Goal: Transaction & Acquisition: Purchase product/service

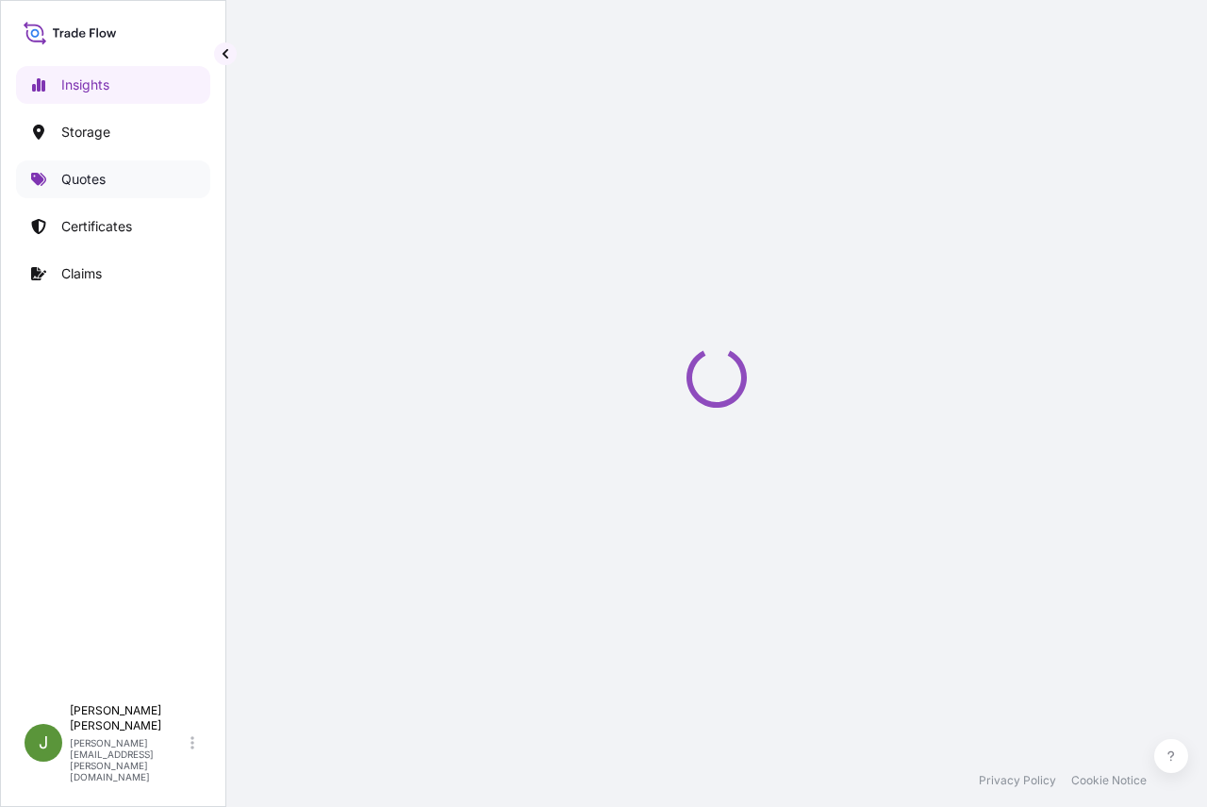
select select "2025"
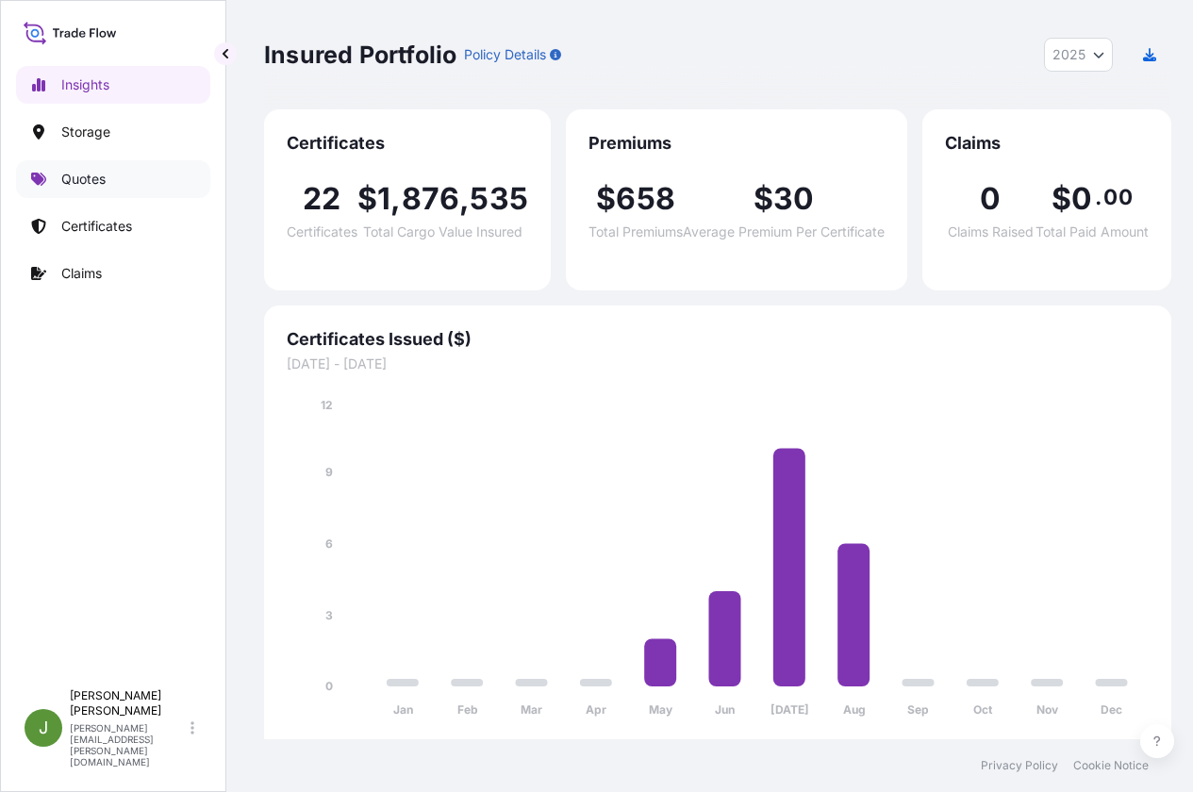
click at [94, 180] on p "Quotes" at bounding box center [83, 179] width 44 height 19
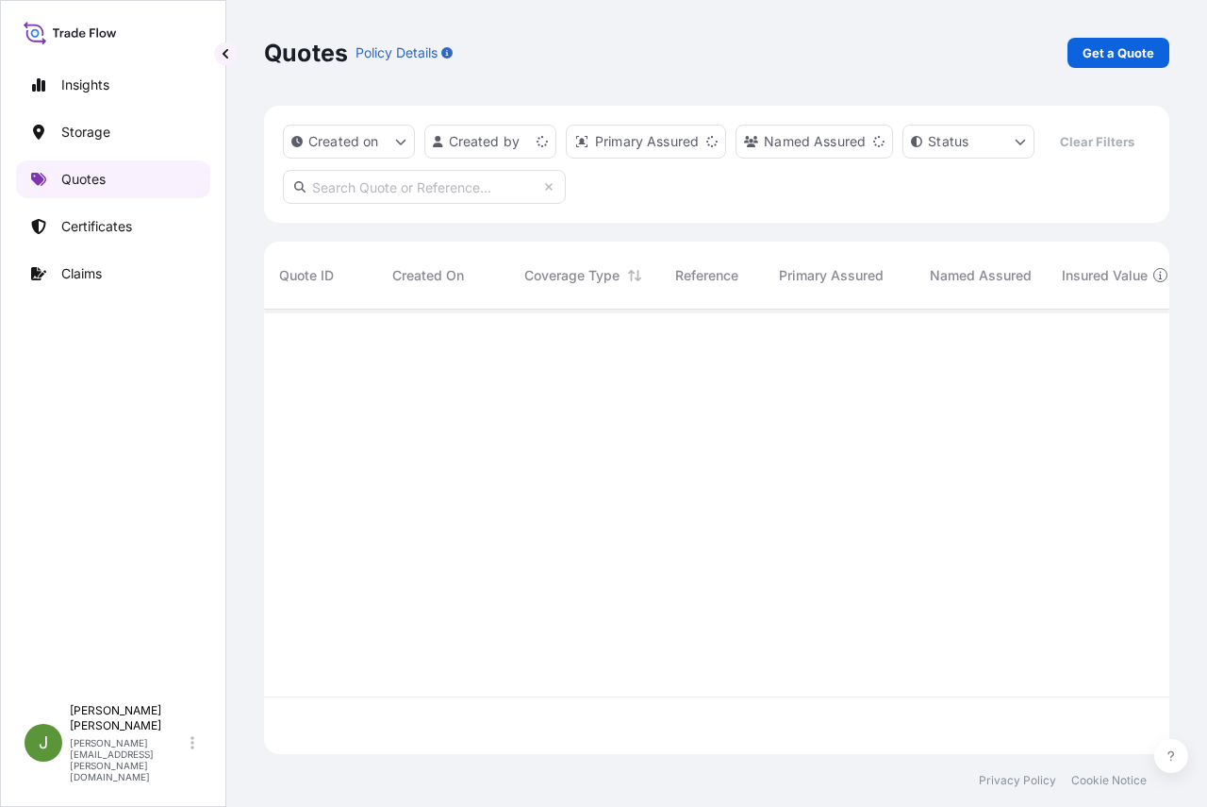
scroll to position [401, 891]
click at [406, 204] on input "text" at bounding box center [424, 187] width 283 height 34
paste input "US10020851919"
type input "US10020851919"
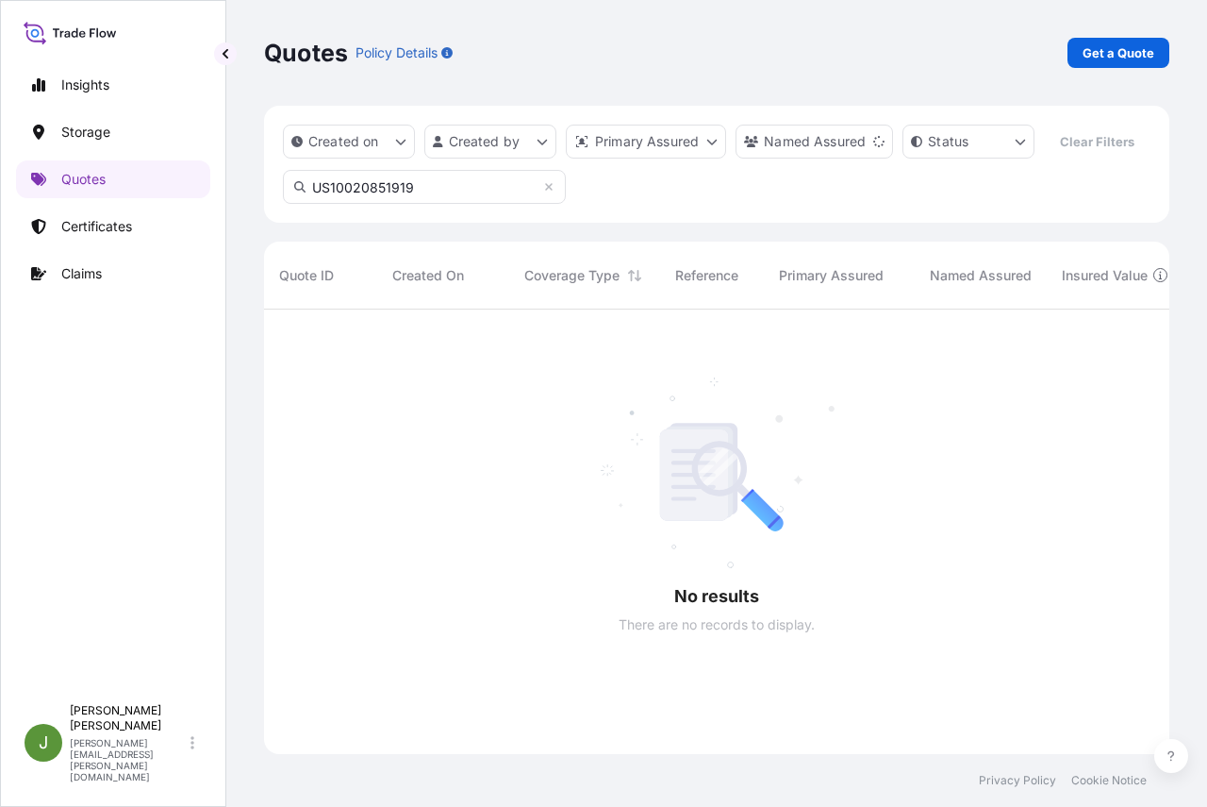
scroll to position [458, 891]
click at [443, 204] on input "US10020851919" at bounding box center [424, 187] width 283 height 34
click at [1105, 51] on p "Get a Quote" at bounding box center [1119, 52] width 72 height 19
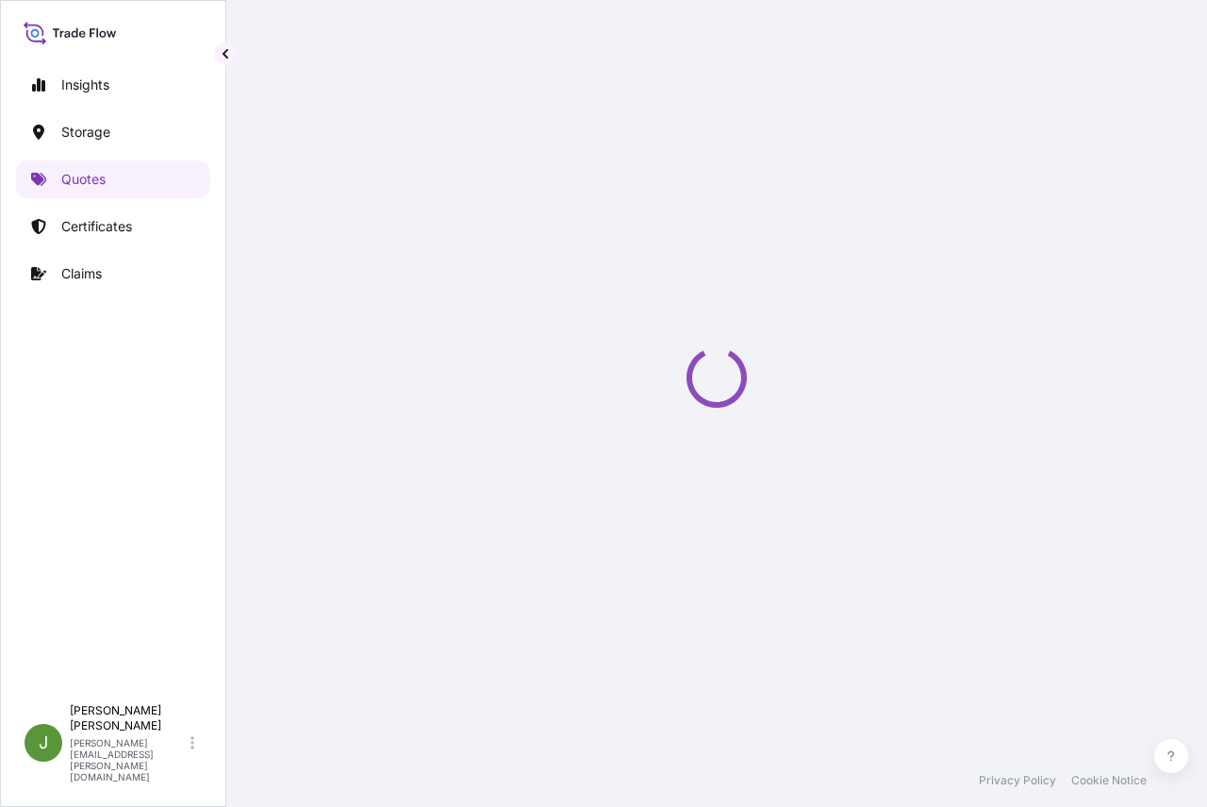
select select "Water"
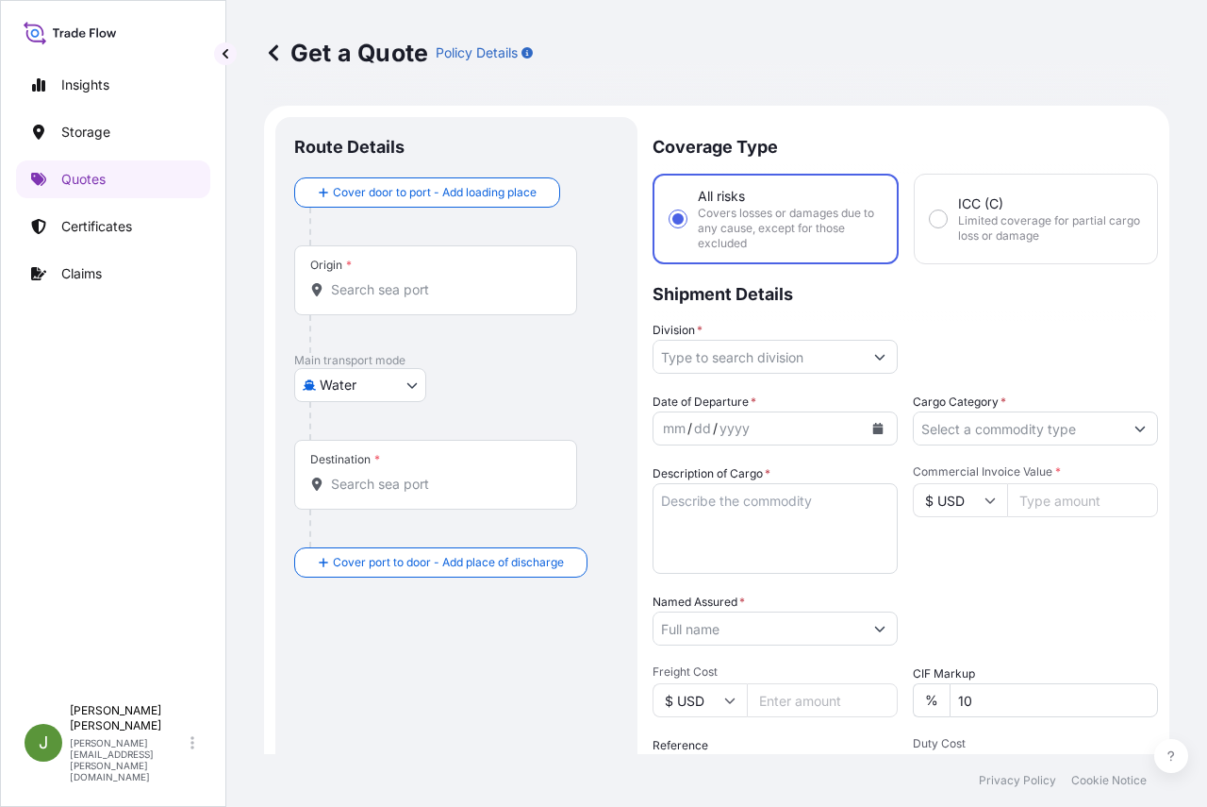
scroll to position [30, 0]
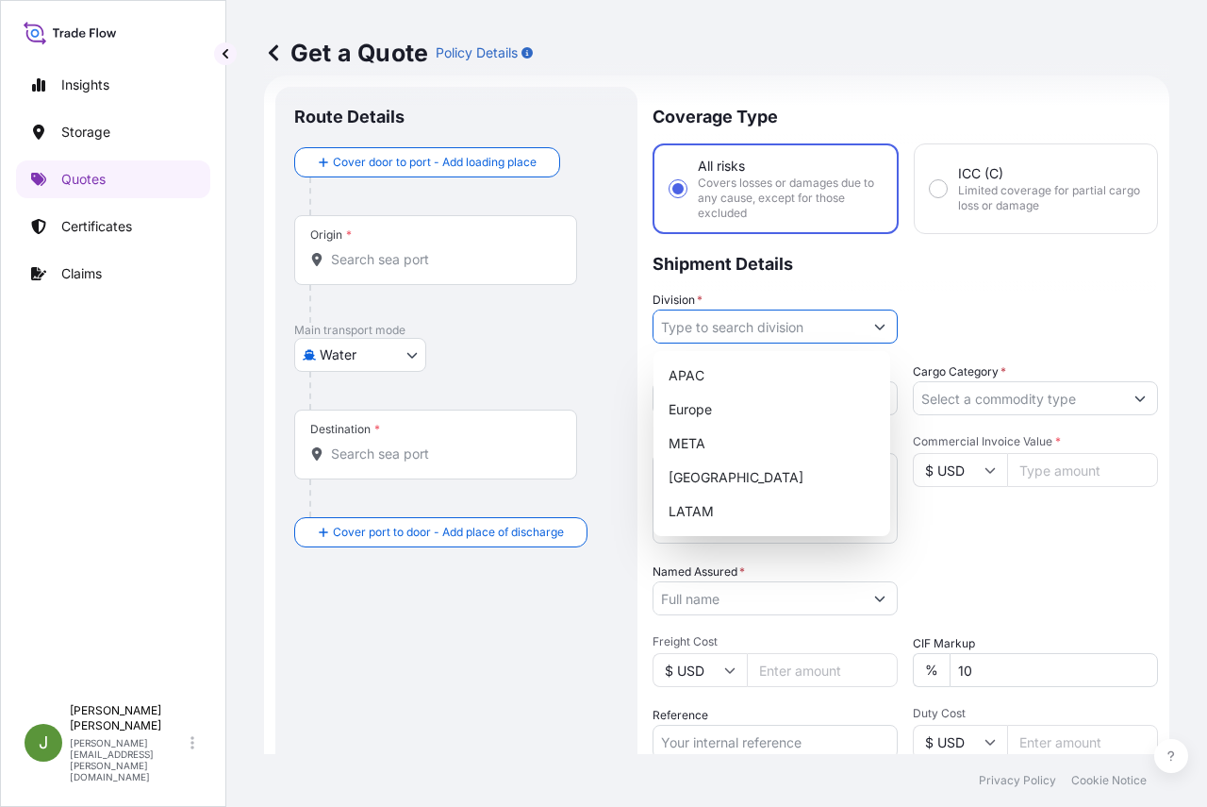
click at [875, 328] on icon "Show suggestions" at bounding box center [880, 328] width 10 height 6
click at [756, 469] on div "[GEOGRAPHIC_DATA]" at bounding box center [772, 477] width 222 height 34
type input "[GEOGRAPHIC_DATA]"
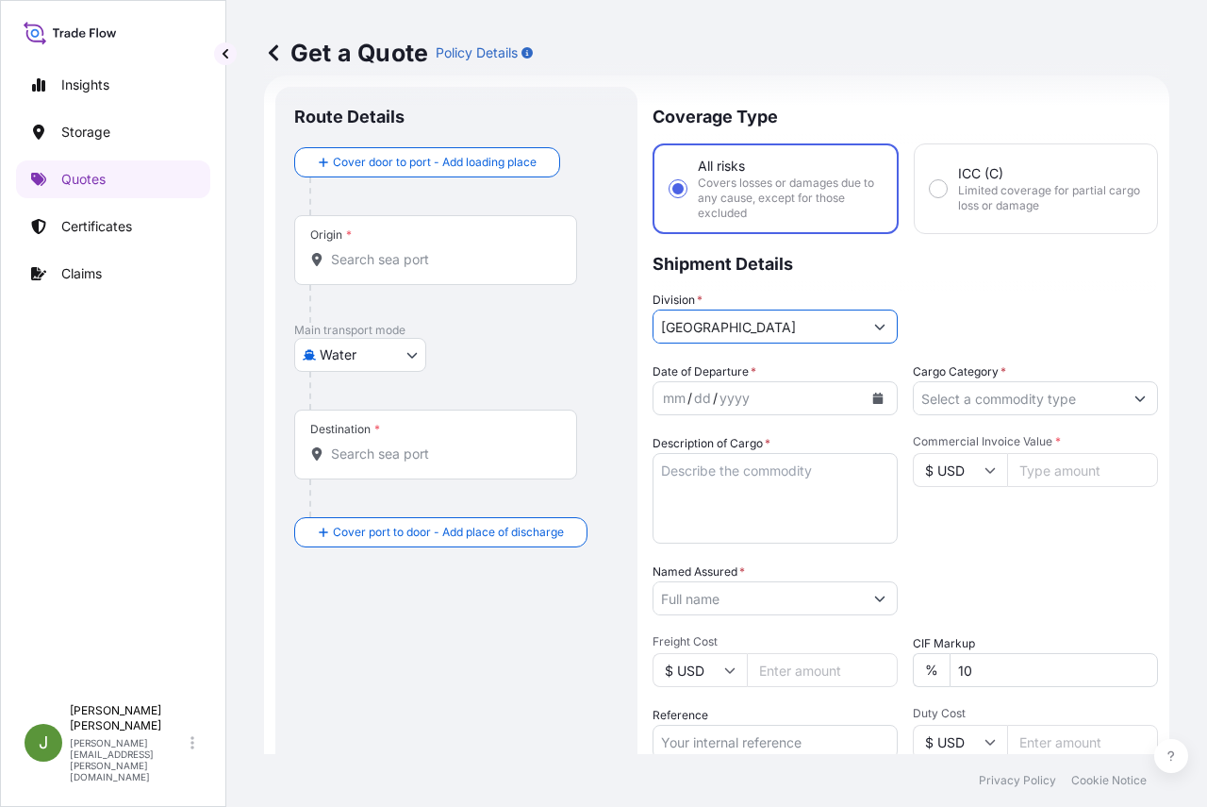
click at [876, 395] on icon "Calendar" at bounding box center [878, 397] width 11 height 11
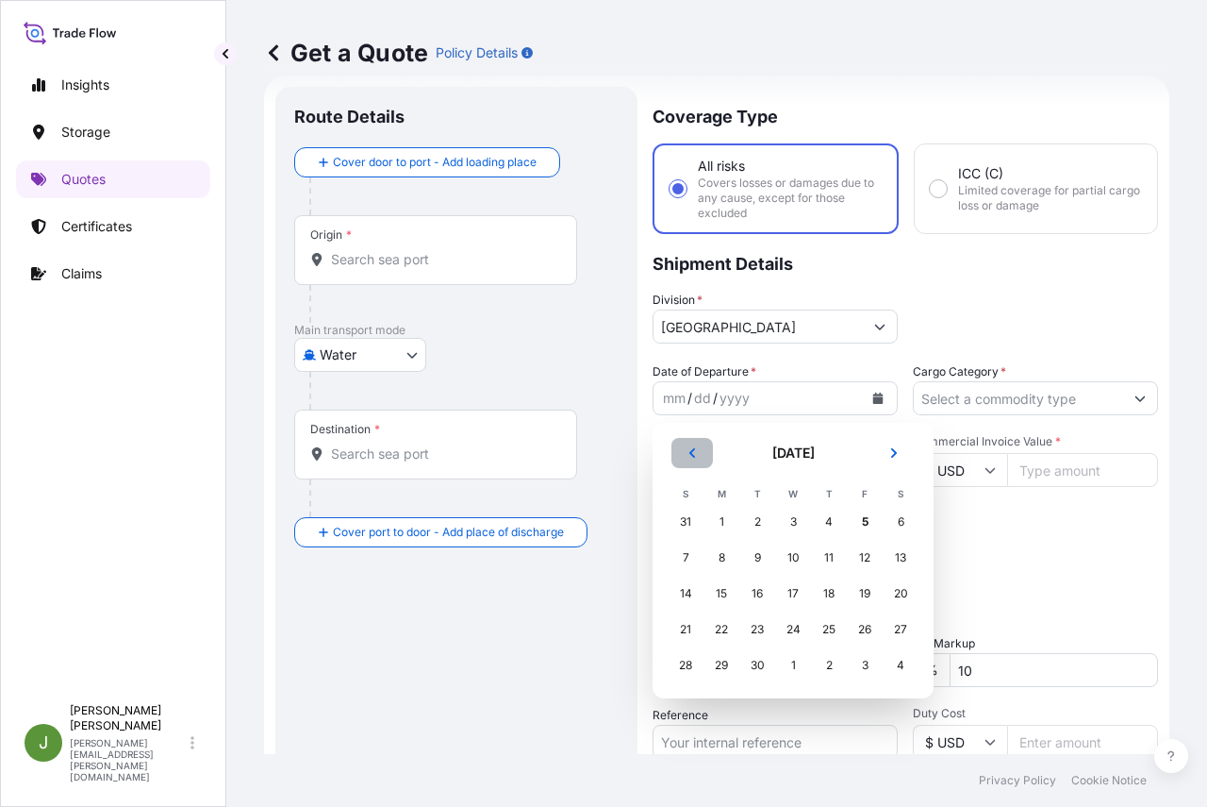
click at [691, 458] on icon "Previous" at bounding box center [692, 452] width 11 height 11
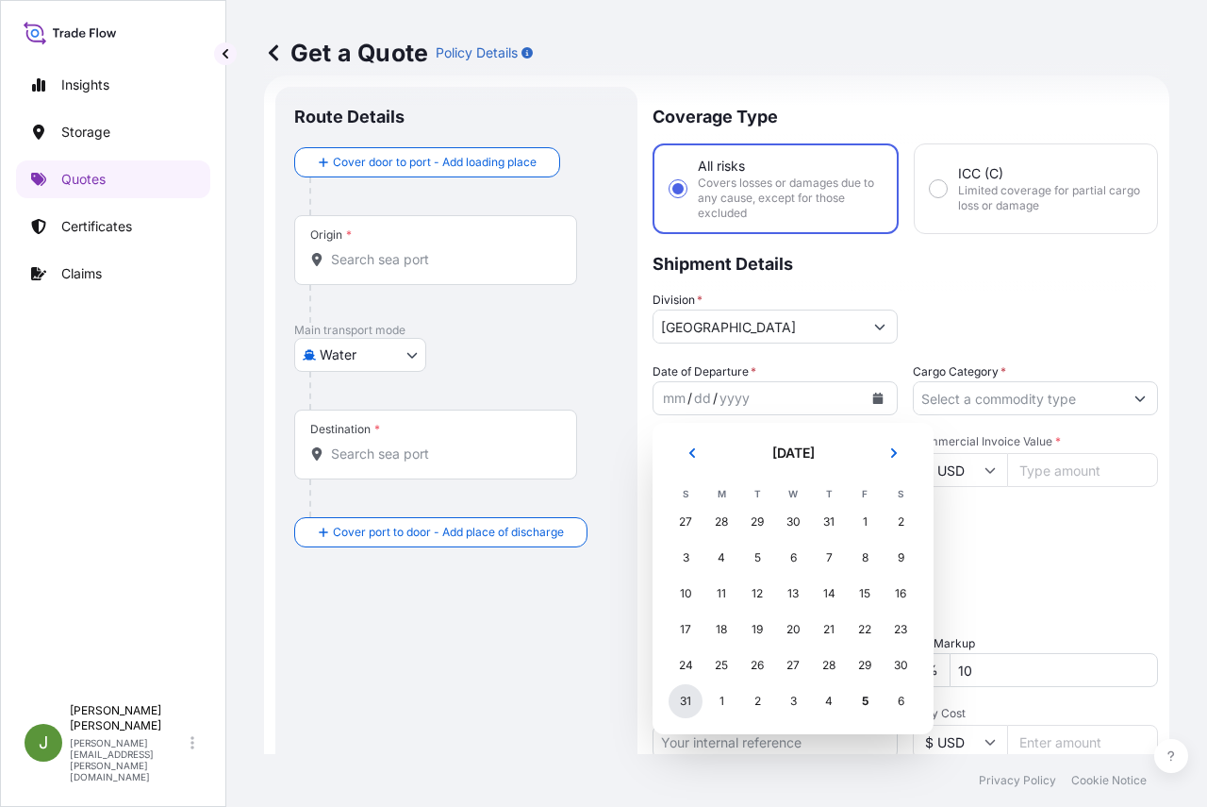
click at [684, 699] on div "31" at bounding box center [686, 701] width 34 height 34
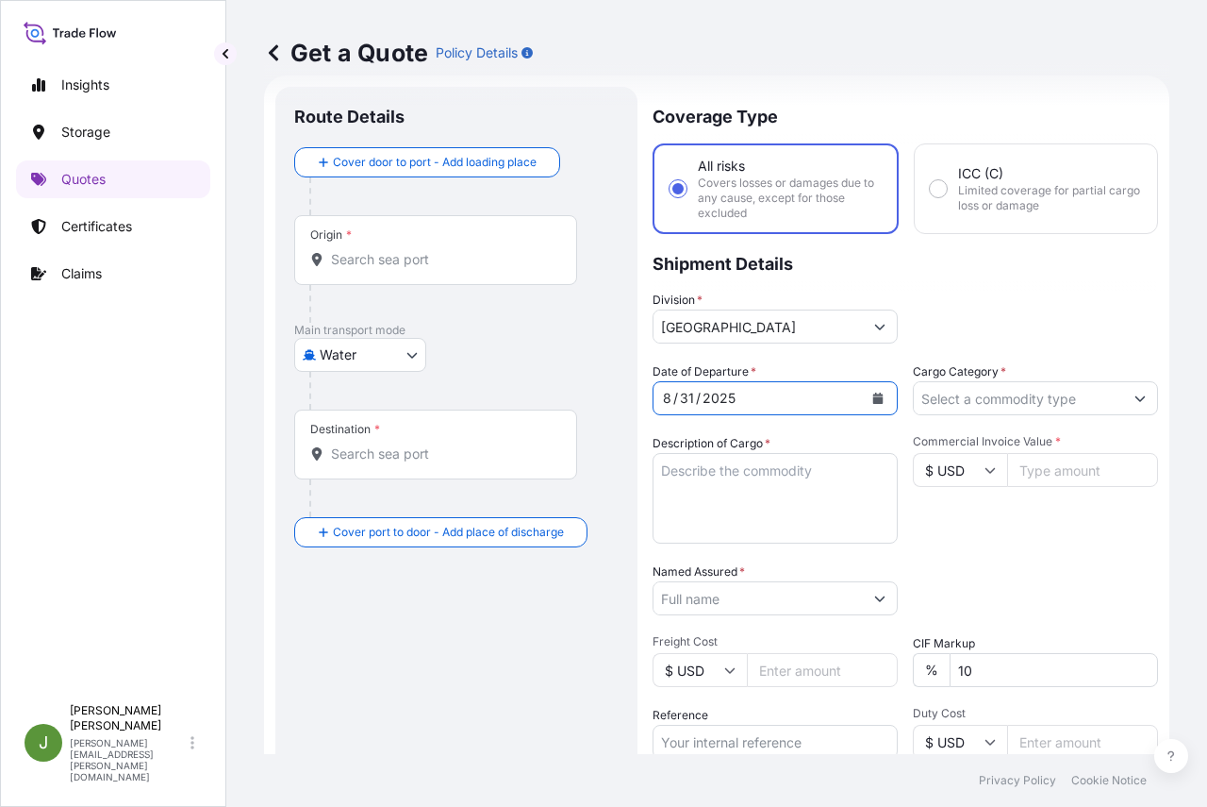
click at [1069, 405] on input "Cargo Category *" at bounding box center [1018, 398] width 209 height 34
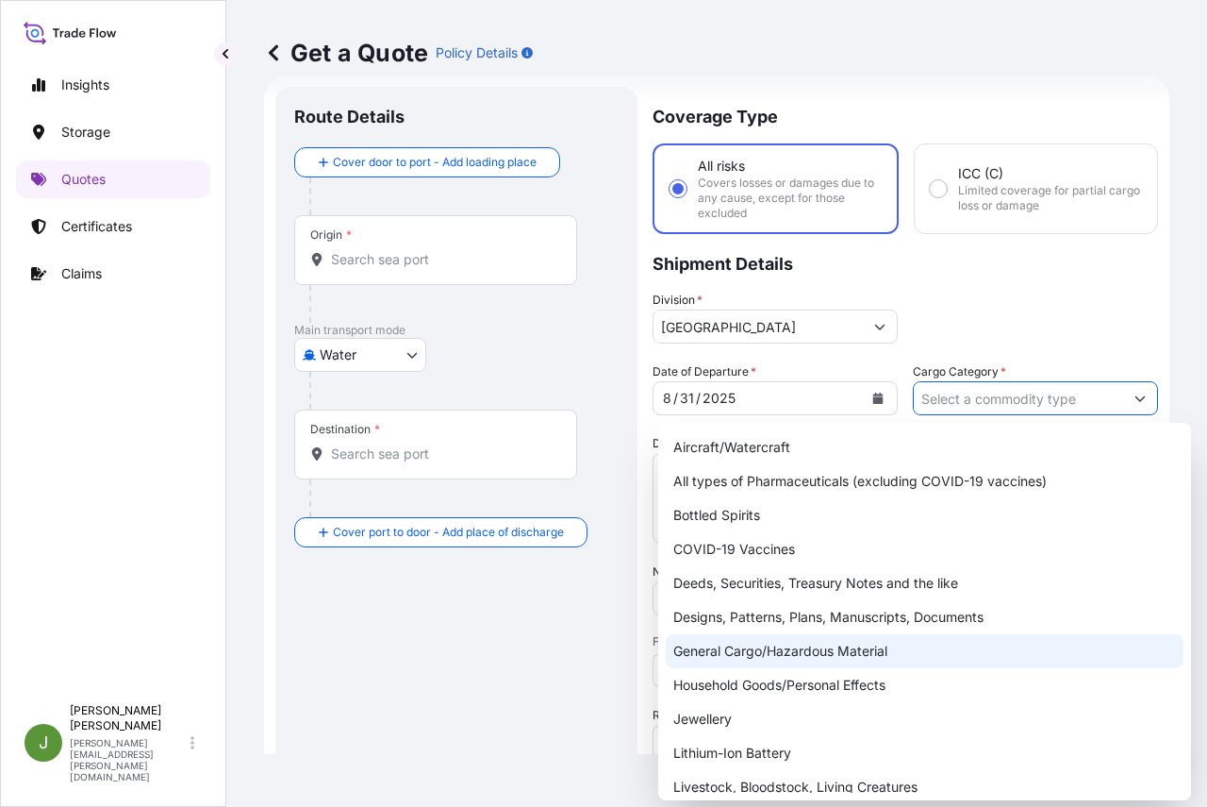
click at [810, 653] on div "General Cargo/Hazardous Material" at bounding box center [925, 651] width 518 height 34
type input "General Cargo/Hazardous Material"
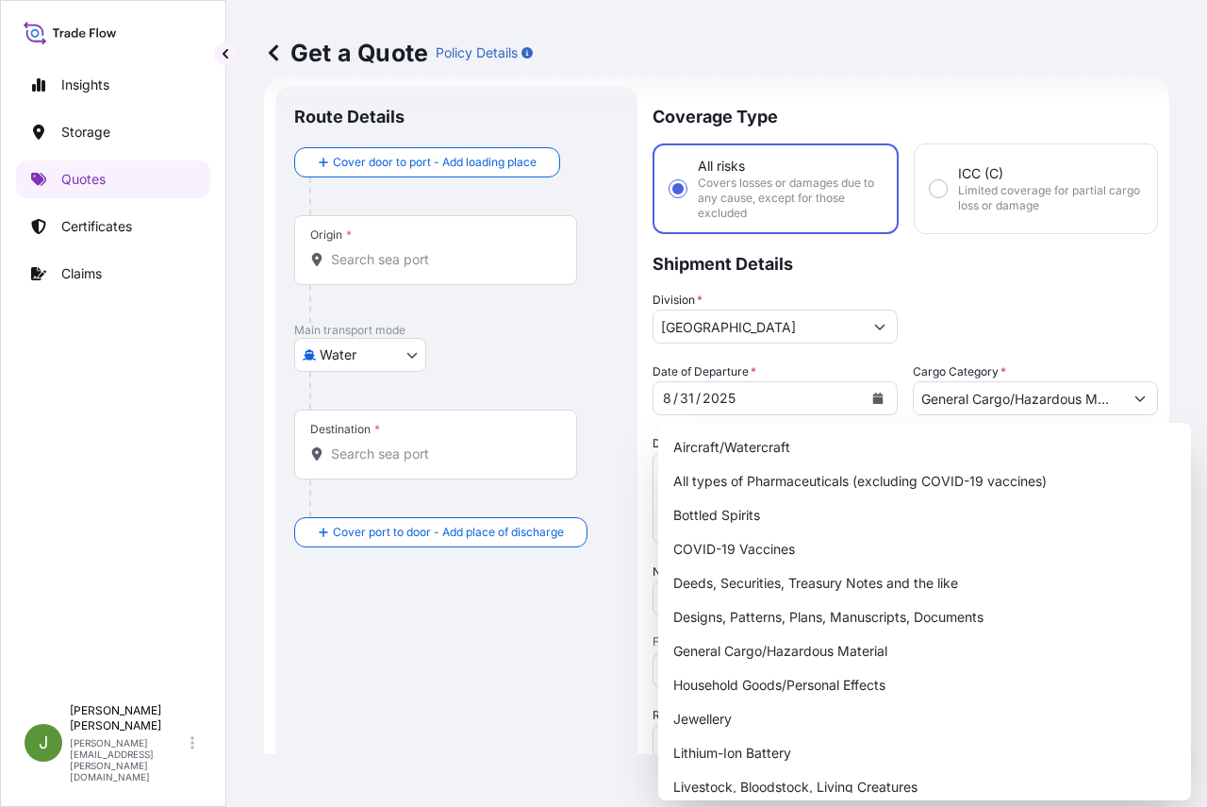
click at [448, 657] on div "Route Details Cover door to port - Add loading place Place of loading Road / [G…" at bounding box center [456, 529] width 325 height 846
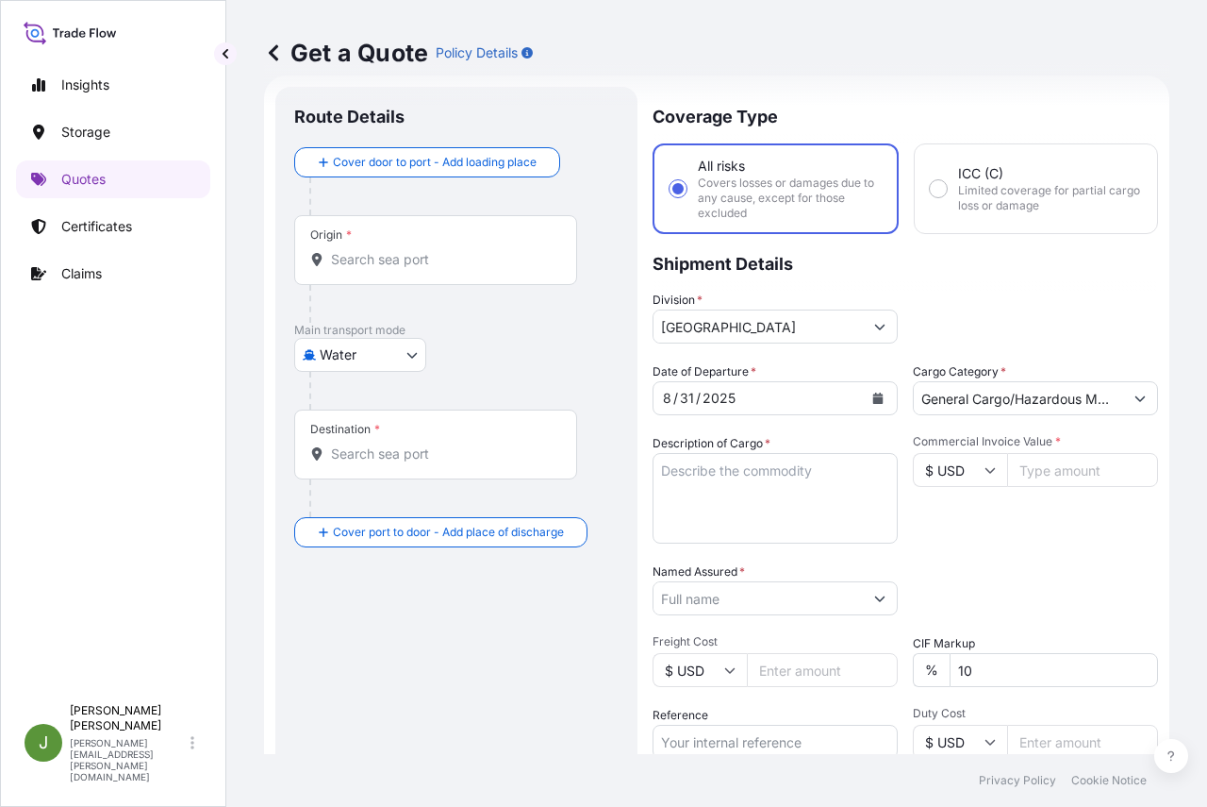
click at [721, 505] on textarea "Description of Cargo *" at bounding box center [775, 498] width 245 height 91
paste textarea "70 DRUMS LOADED ONTO 12 PALLETS LOADED INTO 1 40' CONTAINER(S) AROSET(TM) 95106…"
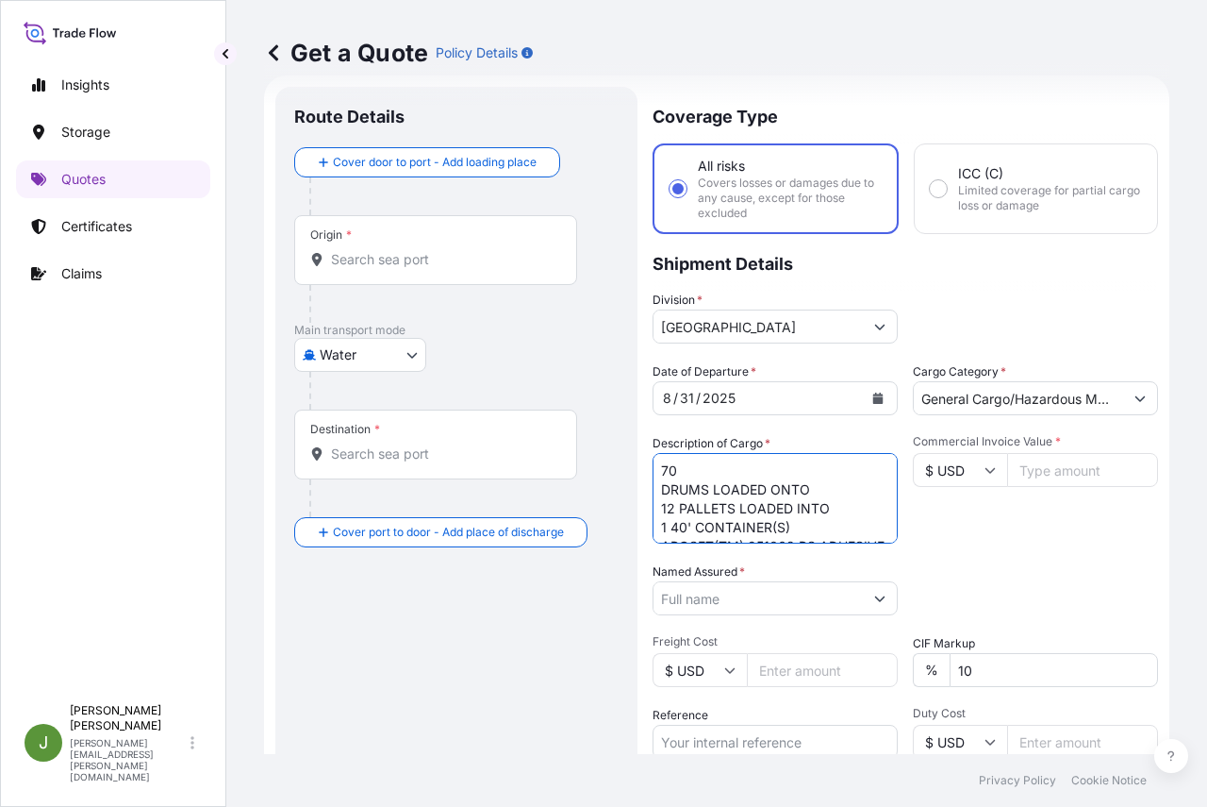
scroll to position [257, 0]
type textarea "70 DRUMS LOADED ONTO 12 PALLETS LOADED INTO 1 40' CONTAINER(S) AROSET(TM) 95106…"
click at [1044, 469] on input "Commercial Invoice Value *" at bounding box center [1082, 470] width 151 height 34
paste input "100.00"
type input "100.00"
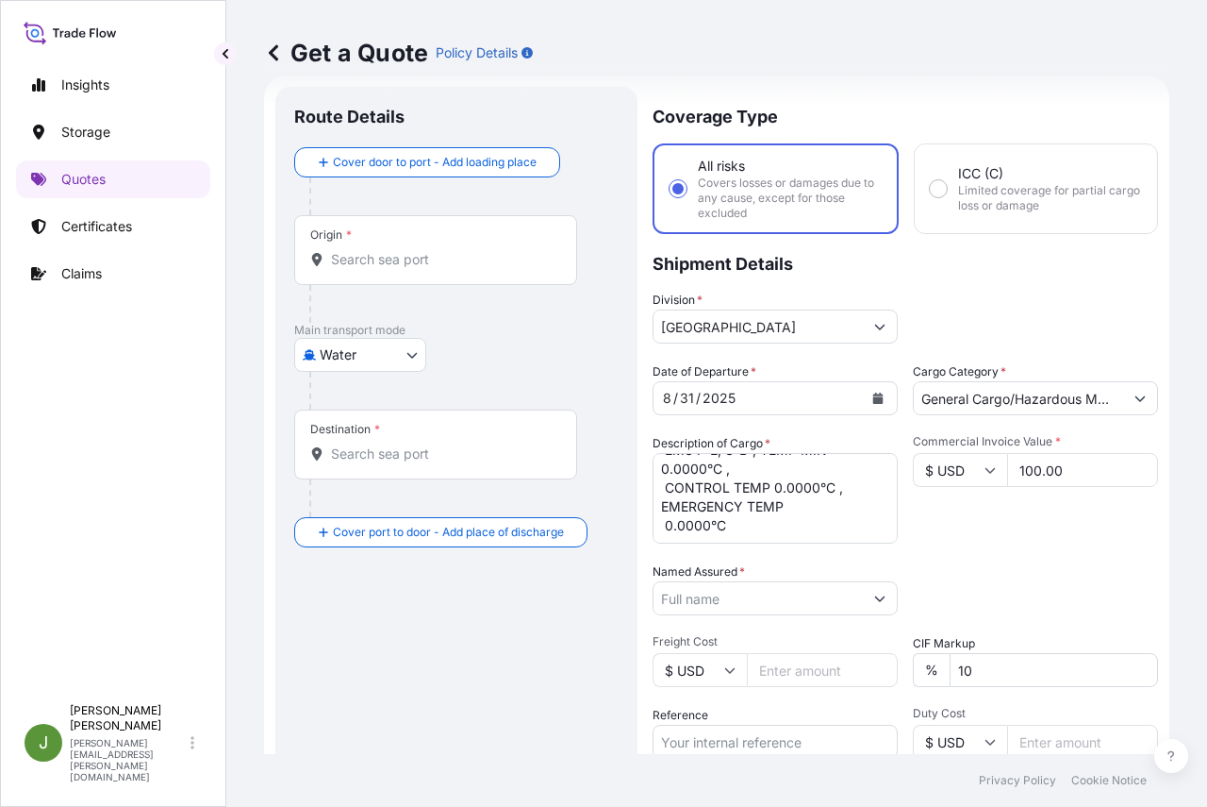
scroll to position [219, 0]
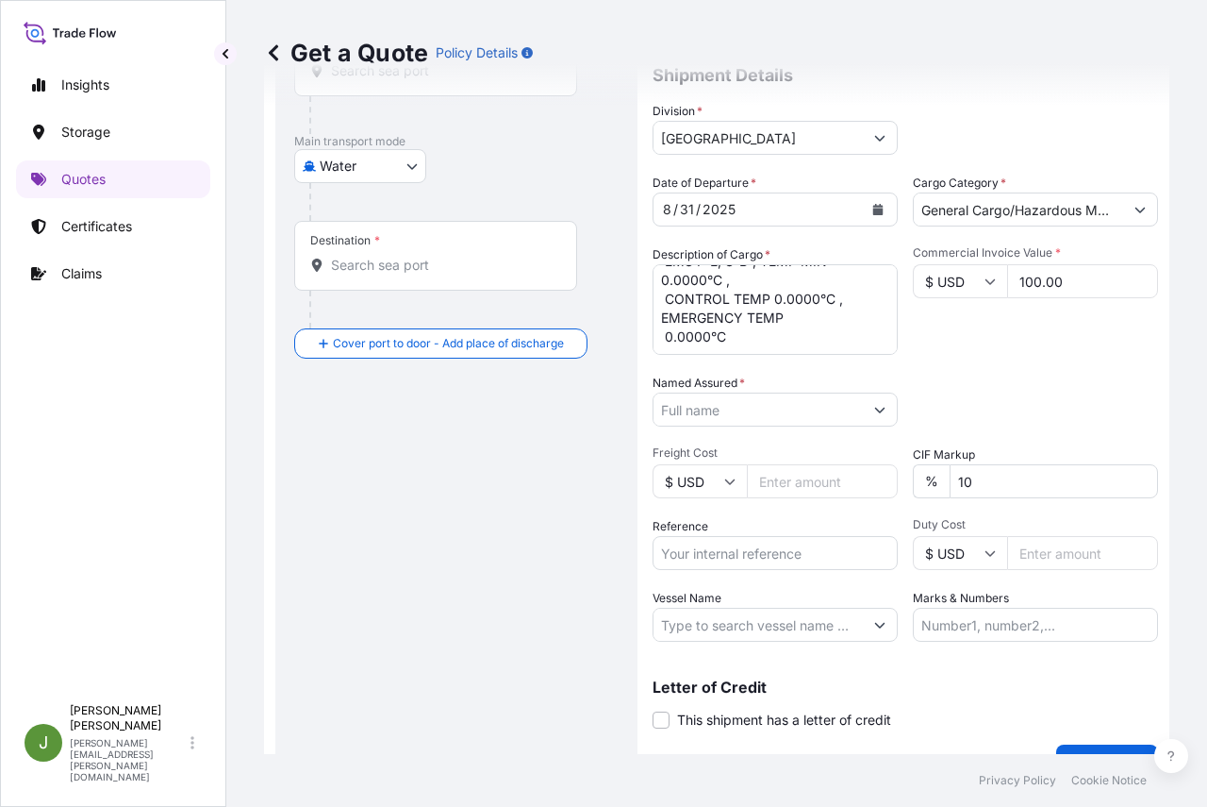
click at [721, 419] on input "Named Assured *" at bounding box center [758, 409] width 209 height 34
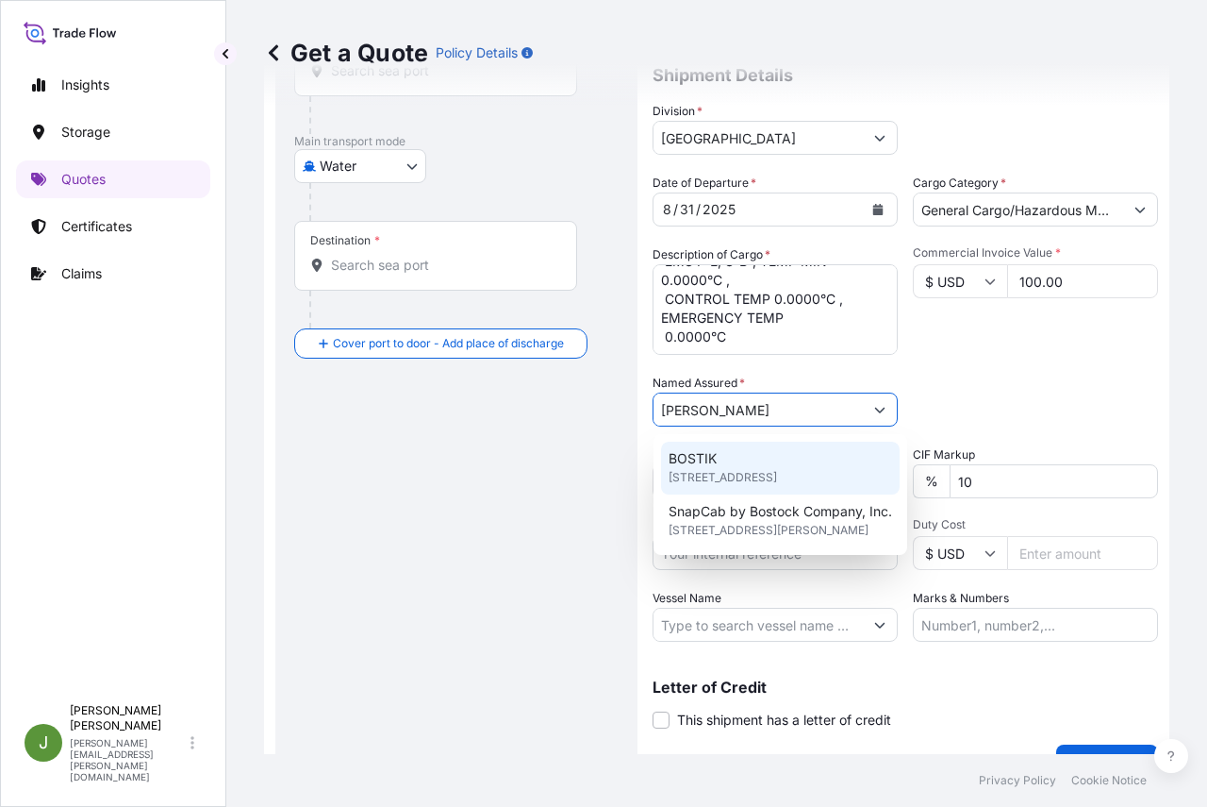
click at [709, 463] on span "BOSTIK" at bounding box center [693, 458] width 48 height 19
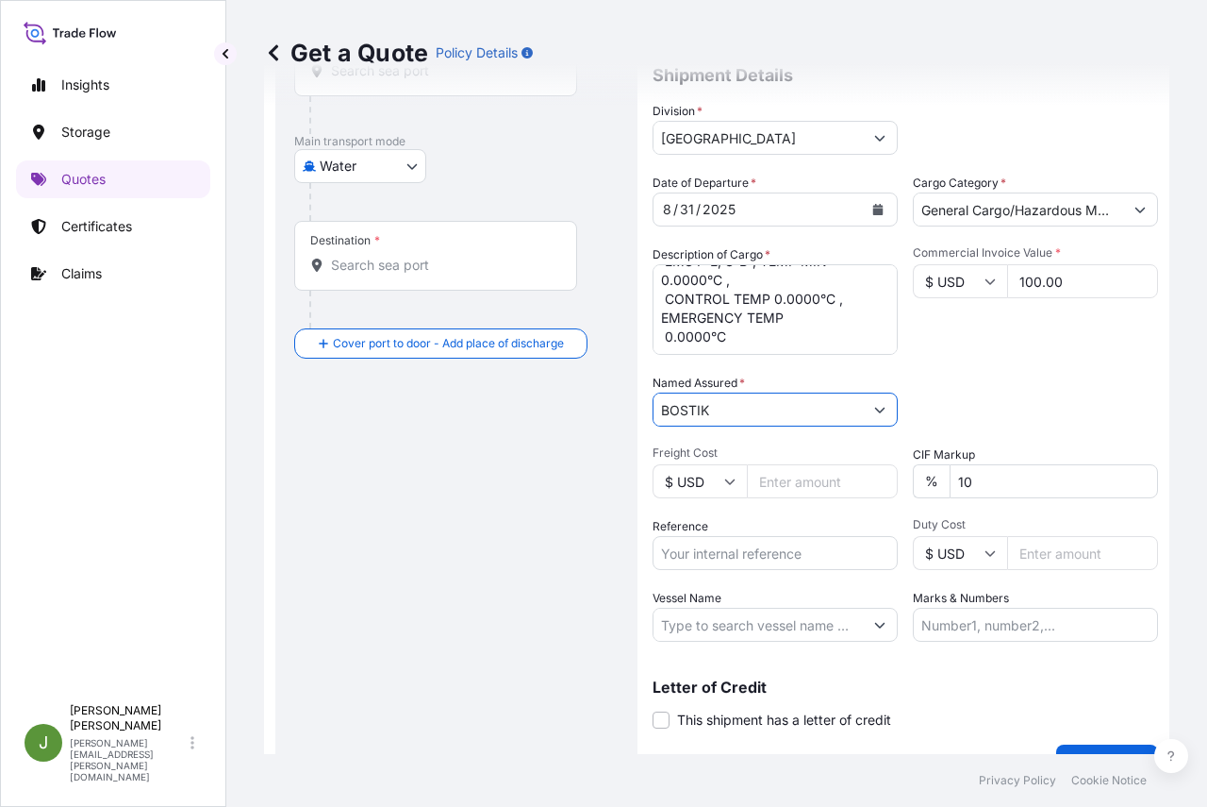
type input "BOSTIK"
click at [741, 565] on input "Reference" at bounding box center [775, 553] width 245 height 34
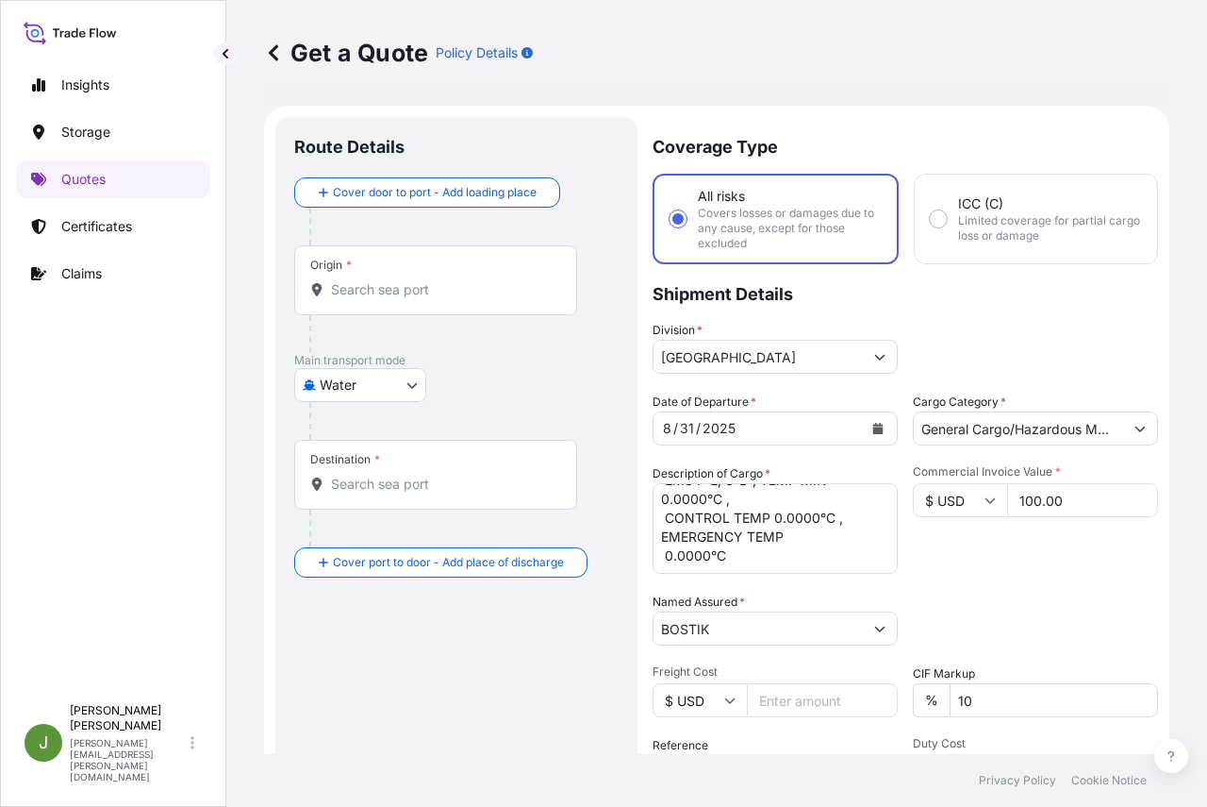
type input "US10020851919"
click at [389, 291] on input "Origin *" at bounding box center [442, 289] width 223 height 19
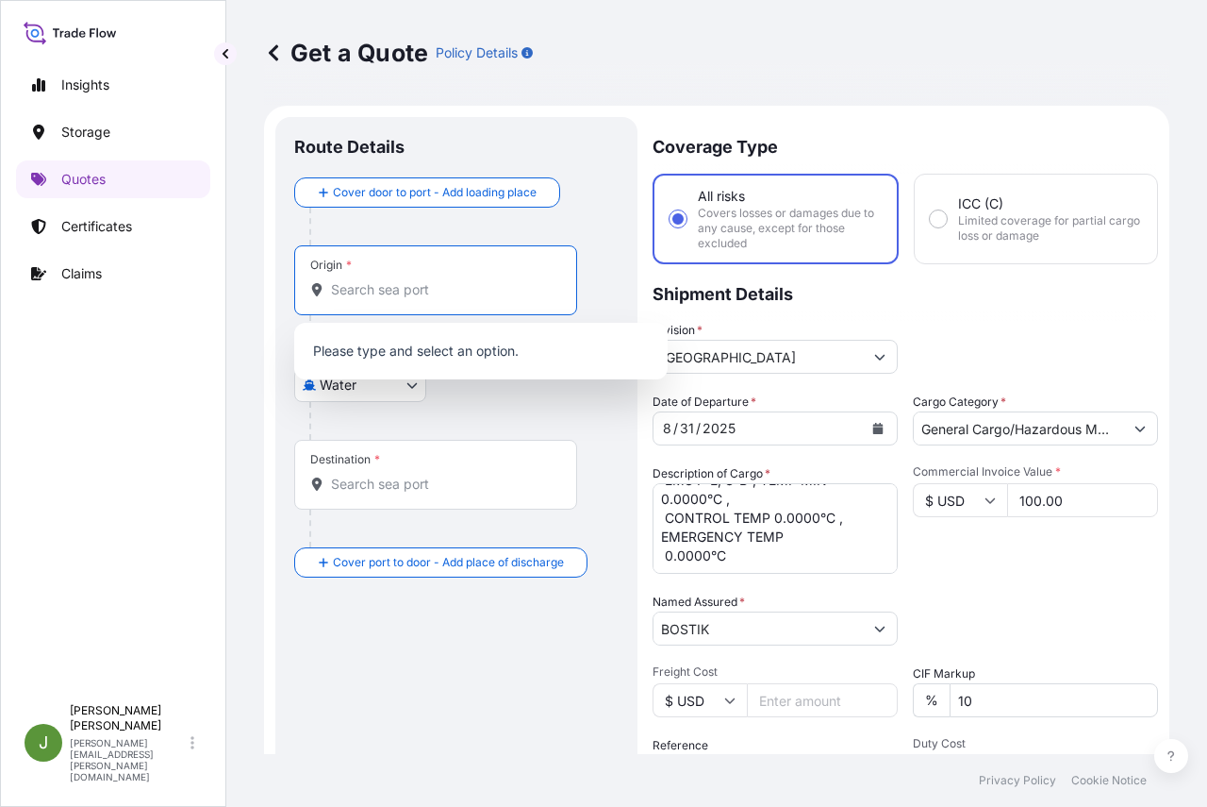
paste input "USCAY"
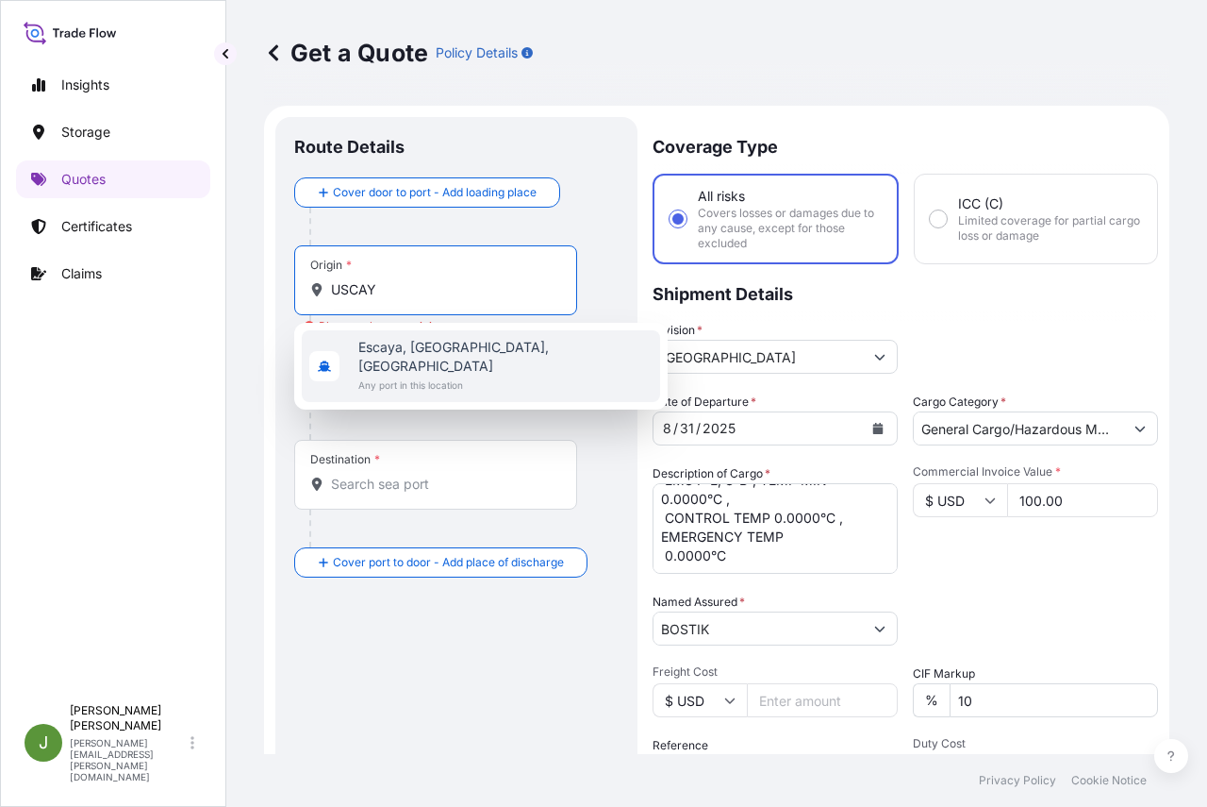
drag, startPoint x: 397, startPoint y: 291, endPoint x: 197, endPoint y: 285, distance: 200.1
click at [197, 285] on div "Insights Storage Quotes Certificates Claims J [PERSON_NAME] [PERSON_NAME][EMAIL…" at bounding box center [603, 403] width 1207 height 807
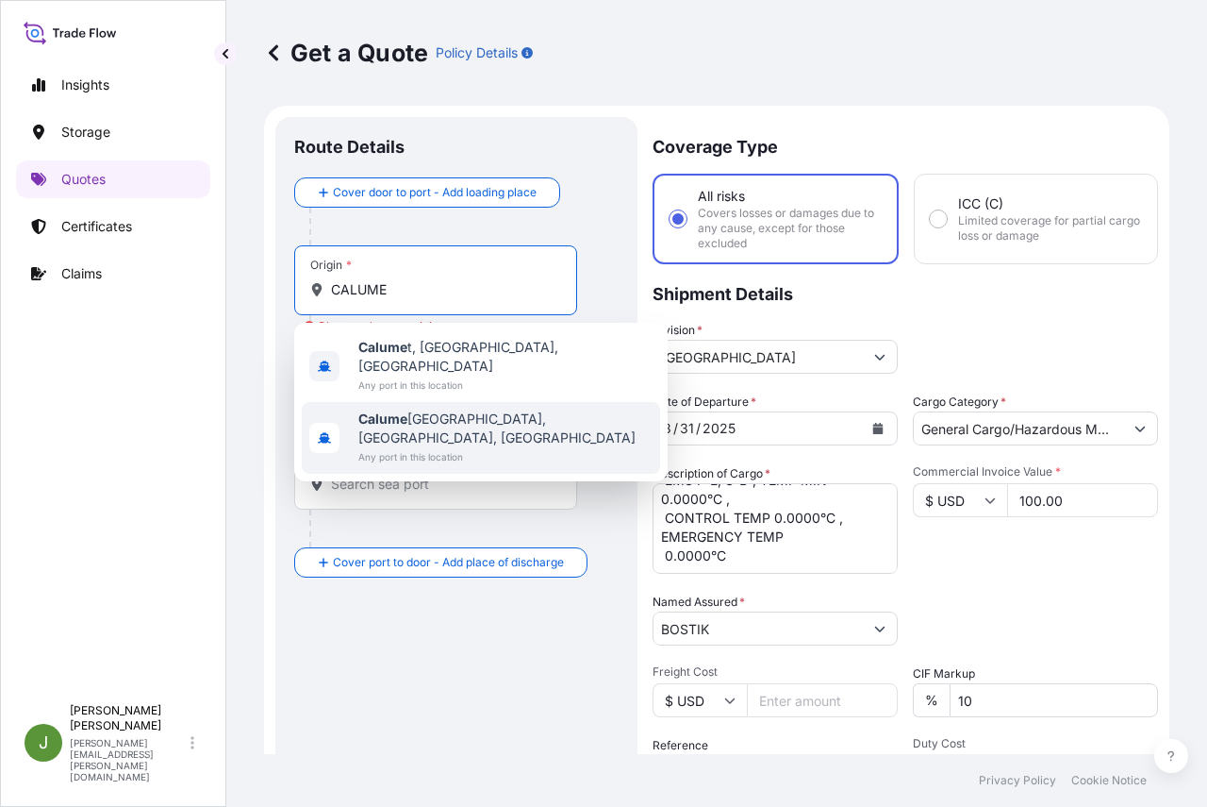
click at [481, 409] on span "[GEOGRAPHIC_DATA], [GEOGRAPHIC_DATA], [GEOGRAPHIC_DATA]" at bounding box center [505, 428] width 294 height 38
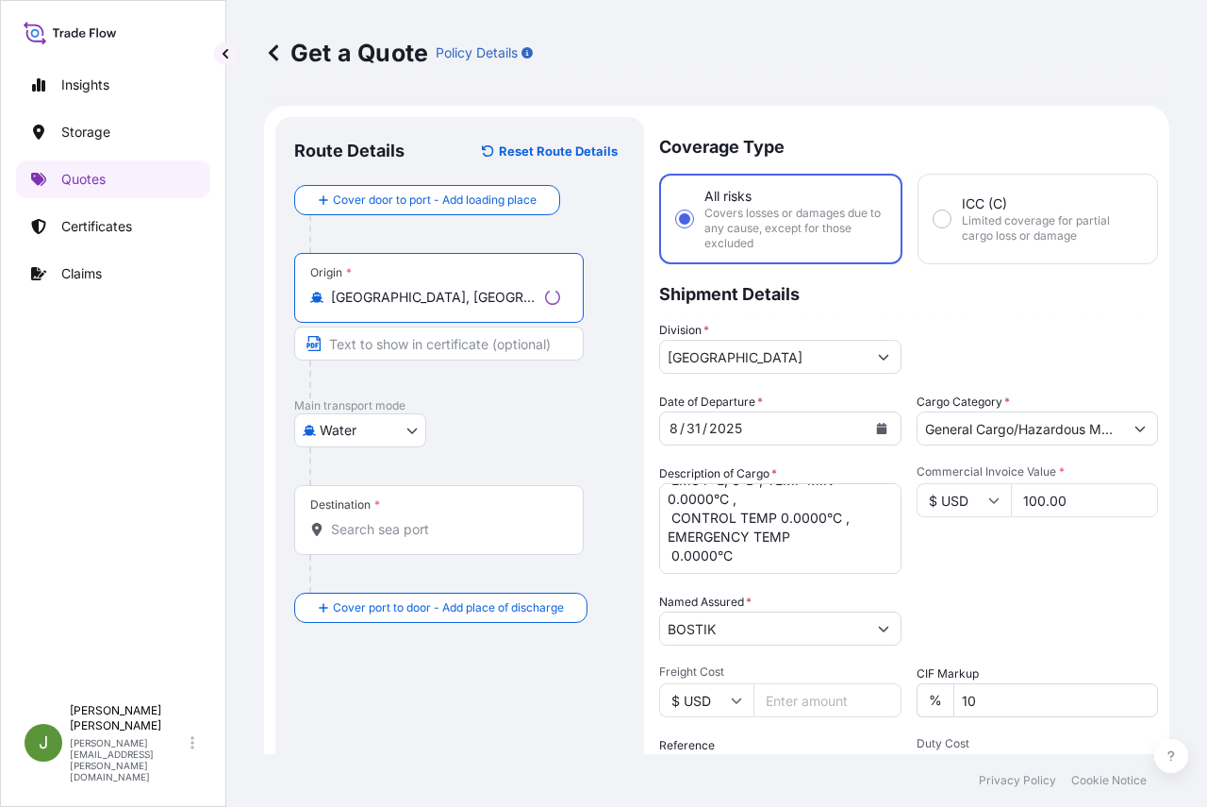
type input "[GEOGRAPHIC_DATA], [GEOGRAPHIC_DATA], [GEOGRAPHIC_DATA]"
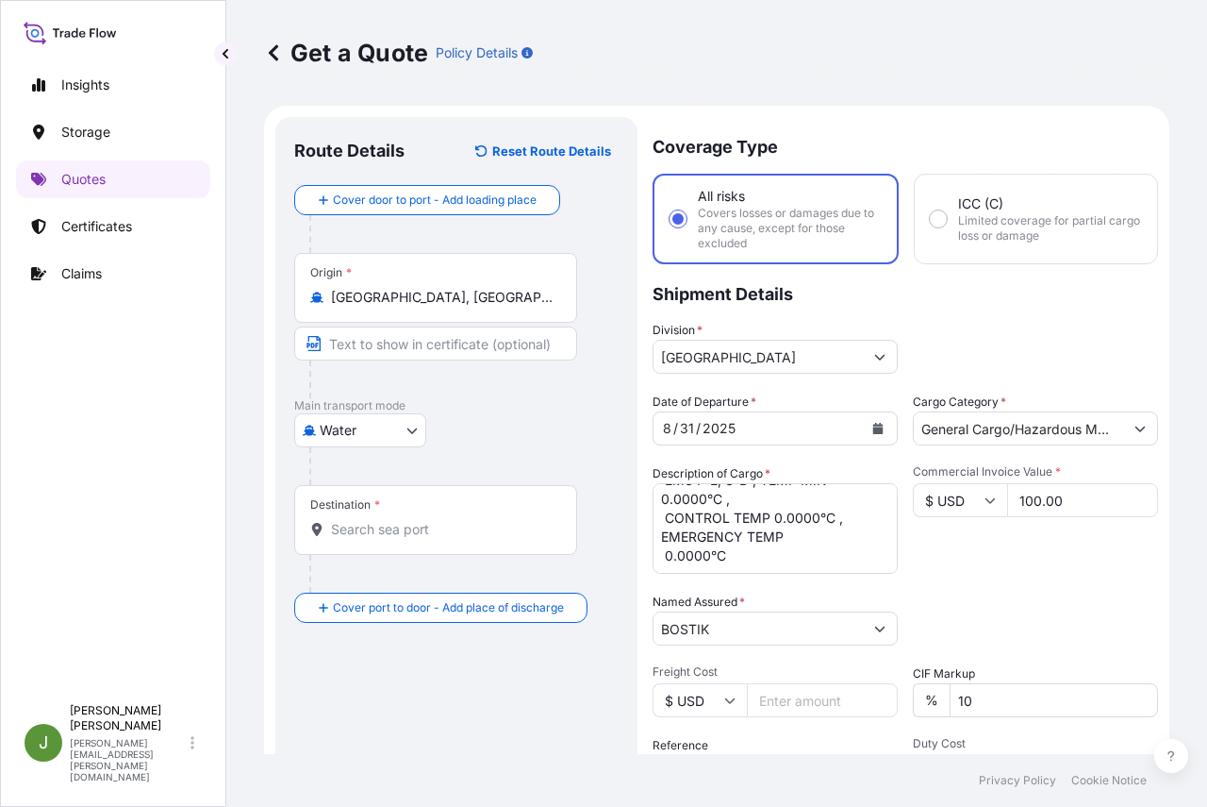
click at [351, 533] on input "Destination *" at bounding box center [442, 529] width 223 height 19
paste input "CNSHA"
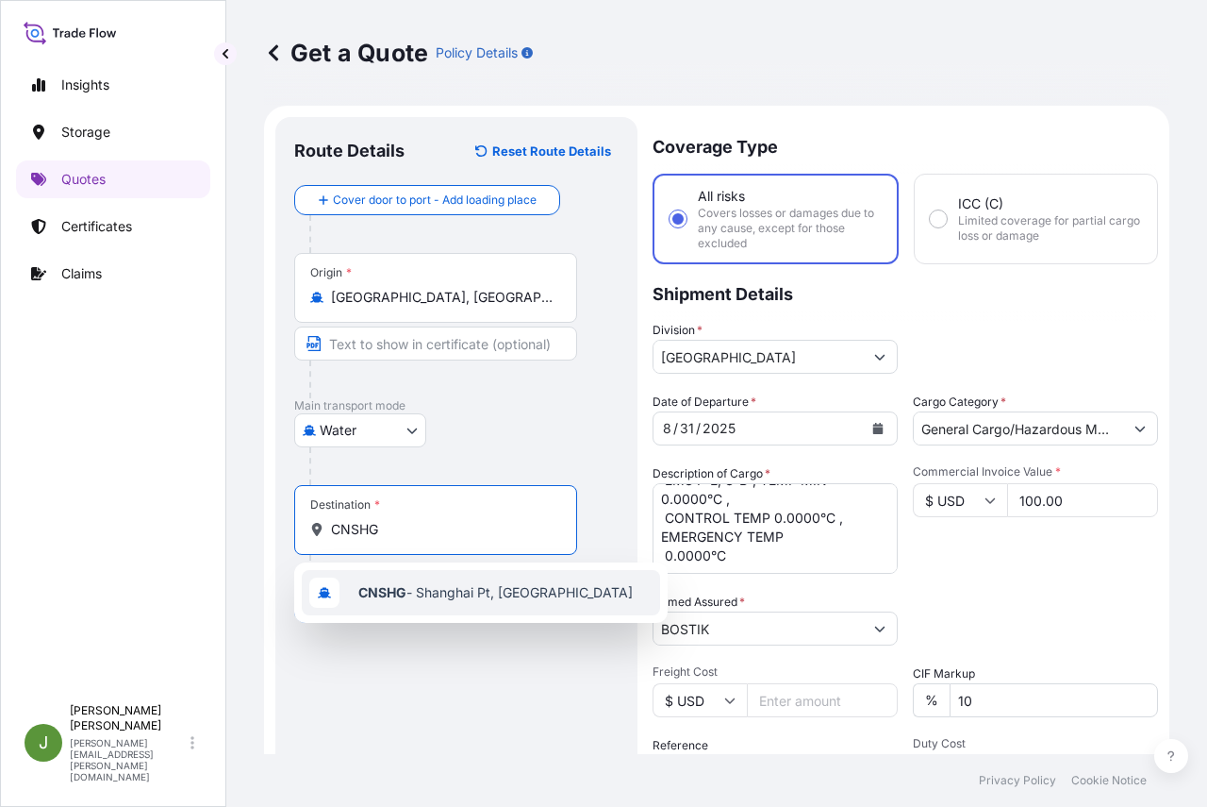
click at [410, 587] on span "CNSHG - [GEOGRAPHIC_DATA] Pt, [GEOGRAPHIC_DATA]" at bounding box center [495, 592] width 275 height 19
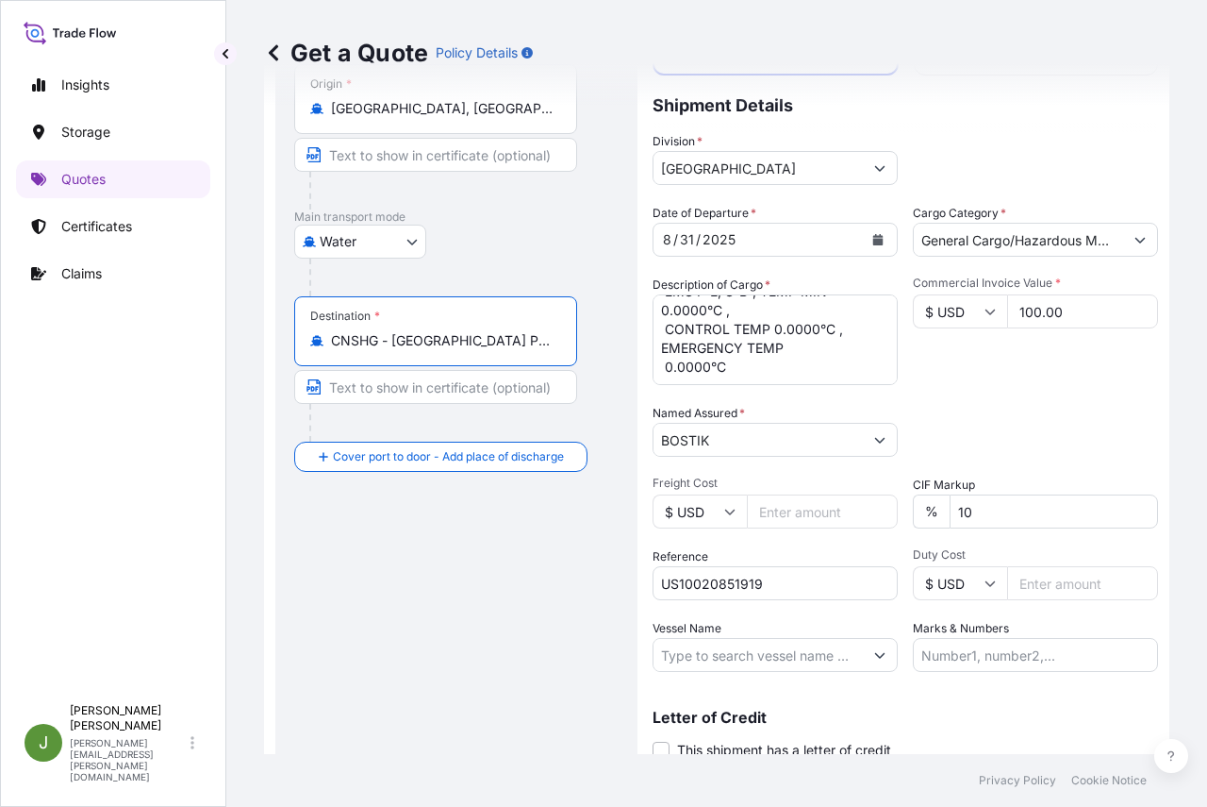
scroll to position [258, 0]
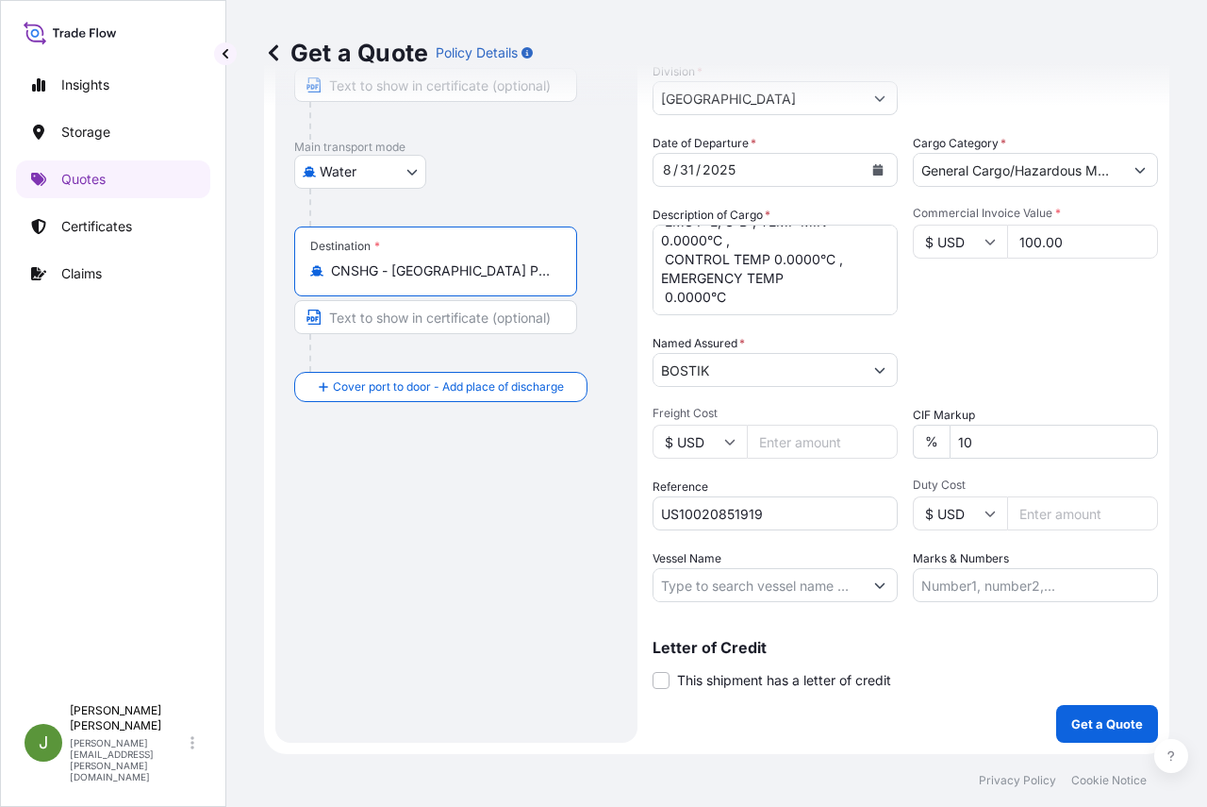
type input "CNSHG - [GEOGRAPHIC_DATA] Pt, [GEOGRAPHIC_DATA]"
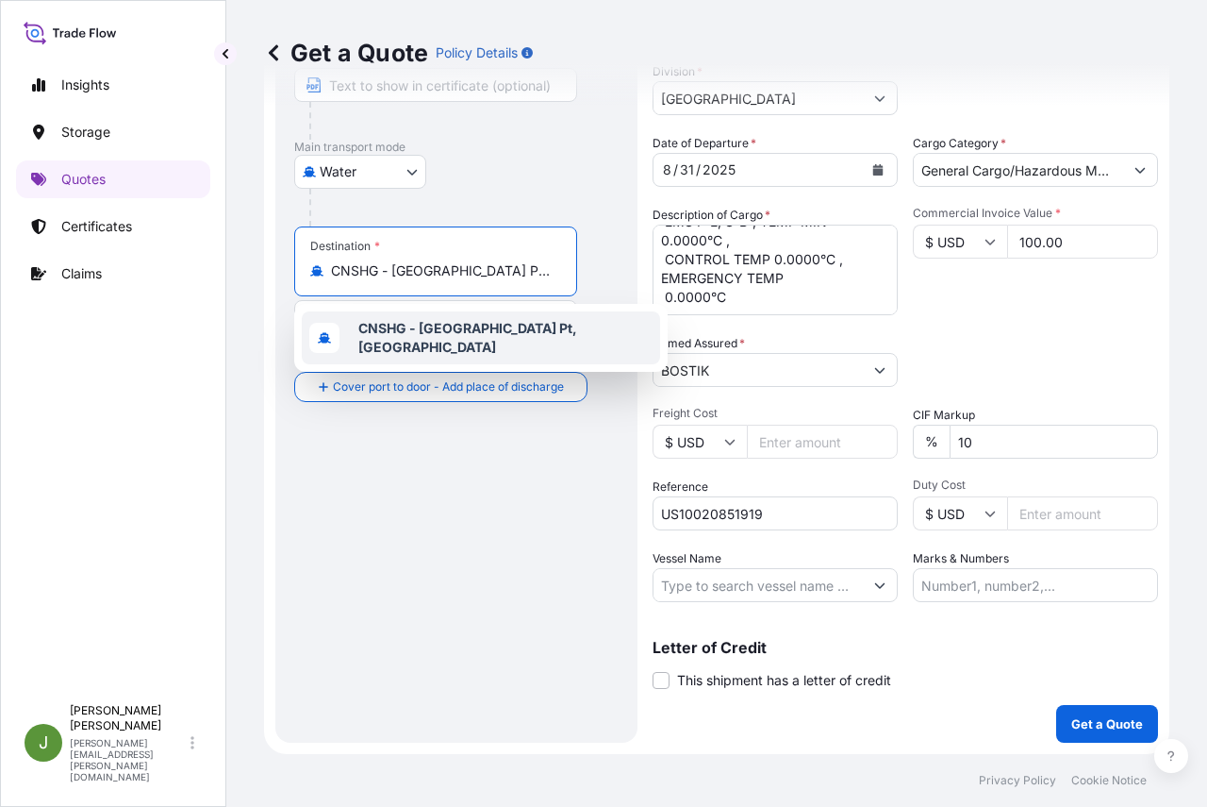
click at [421, 339] on b "CNSHG - [GEOGRAPHIC_DATA] Pt, [GEOGRAPHIC_DATA]" at bounding box center [467, 337] width 219 height 35
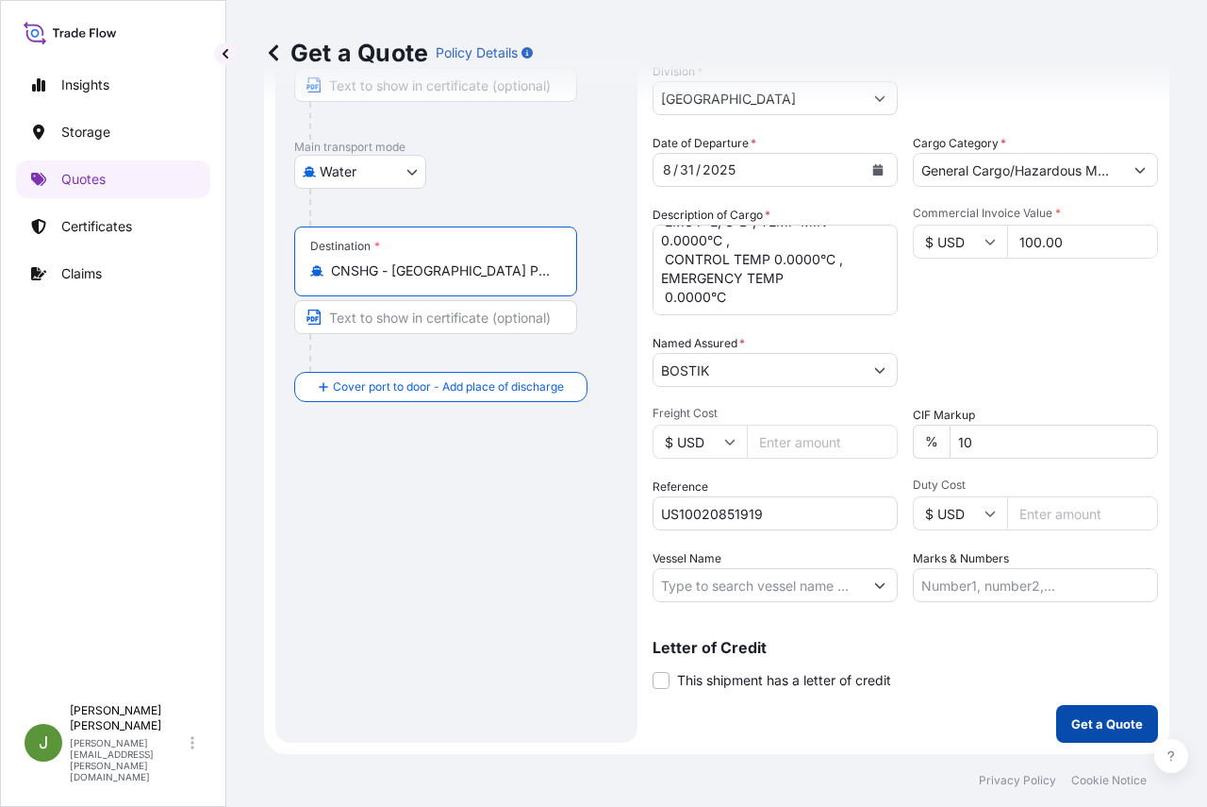
click at [1099, 727] on p "Get a Quote" at bounding box center [1108, 723] width 72 height 19
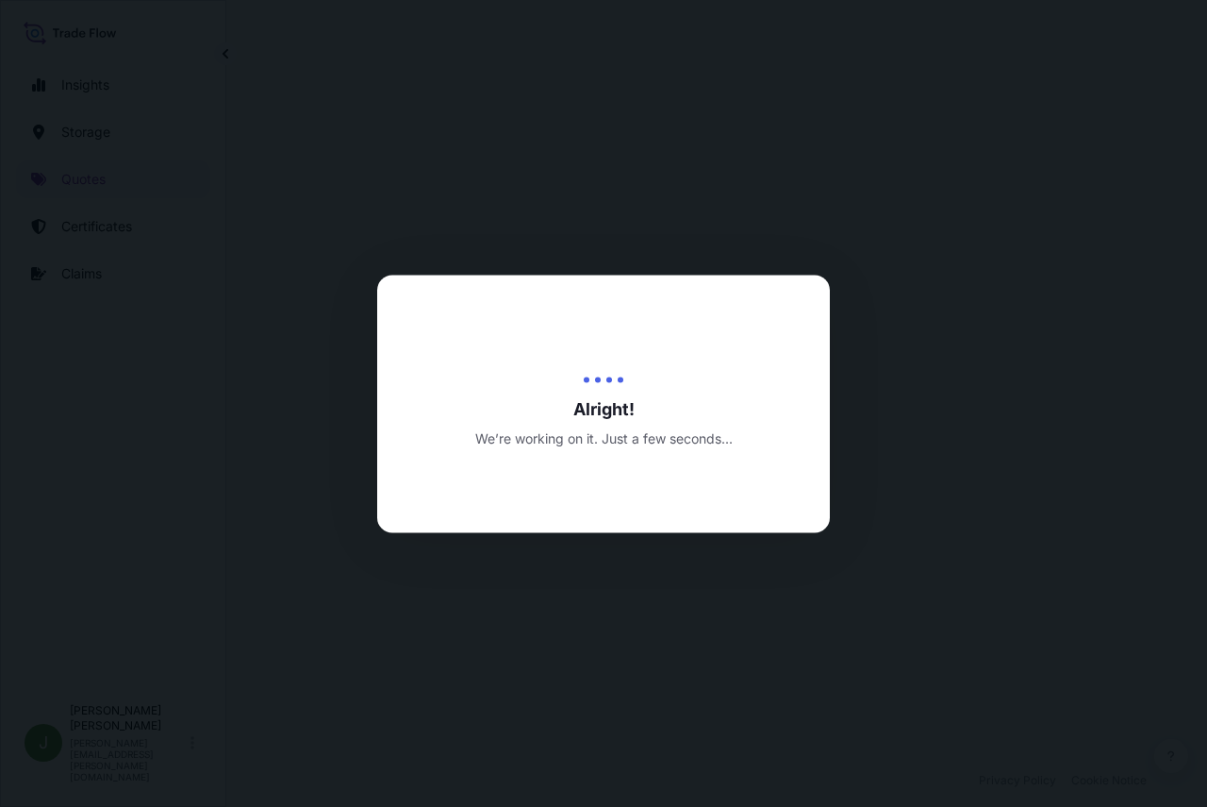
select select "Water"
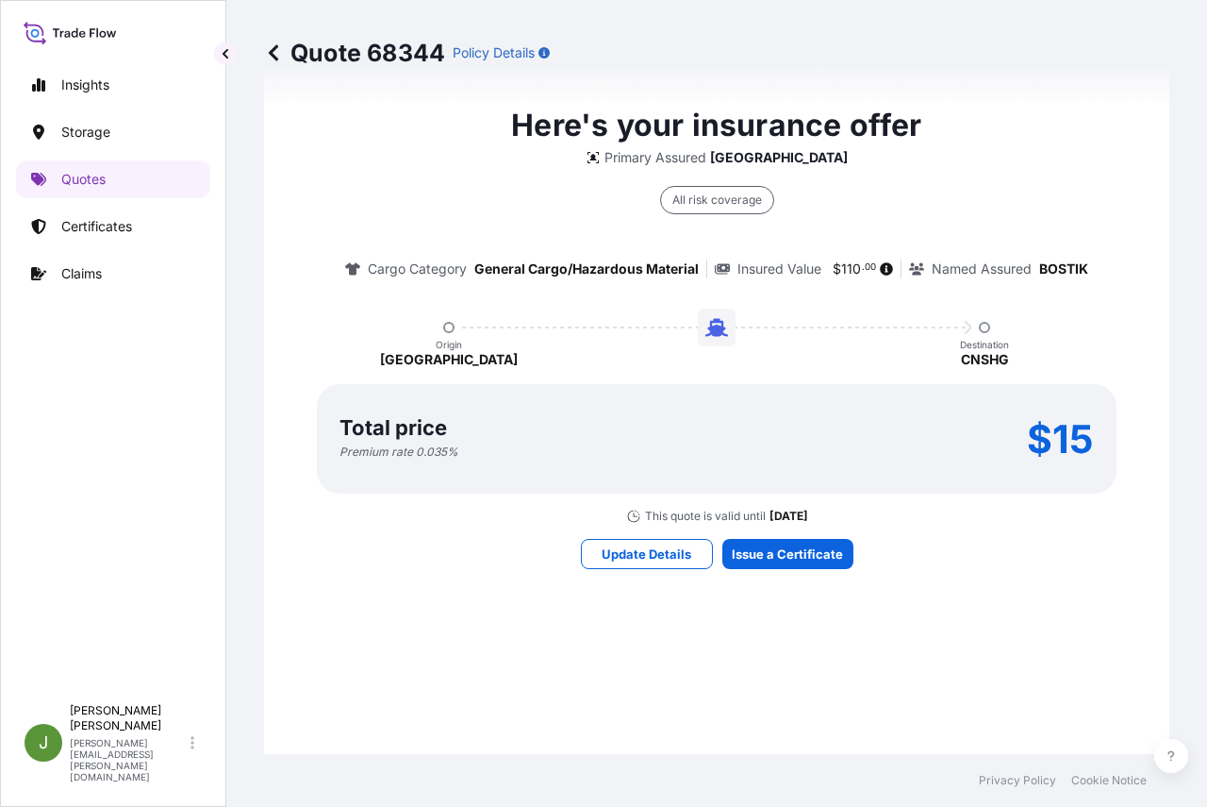
scroll to position [1503, 0]
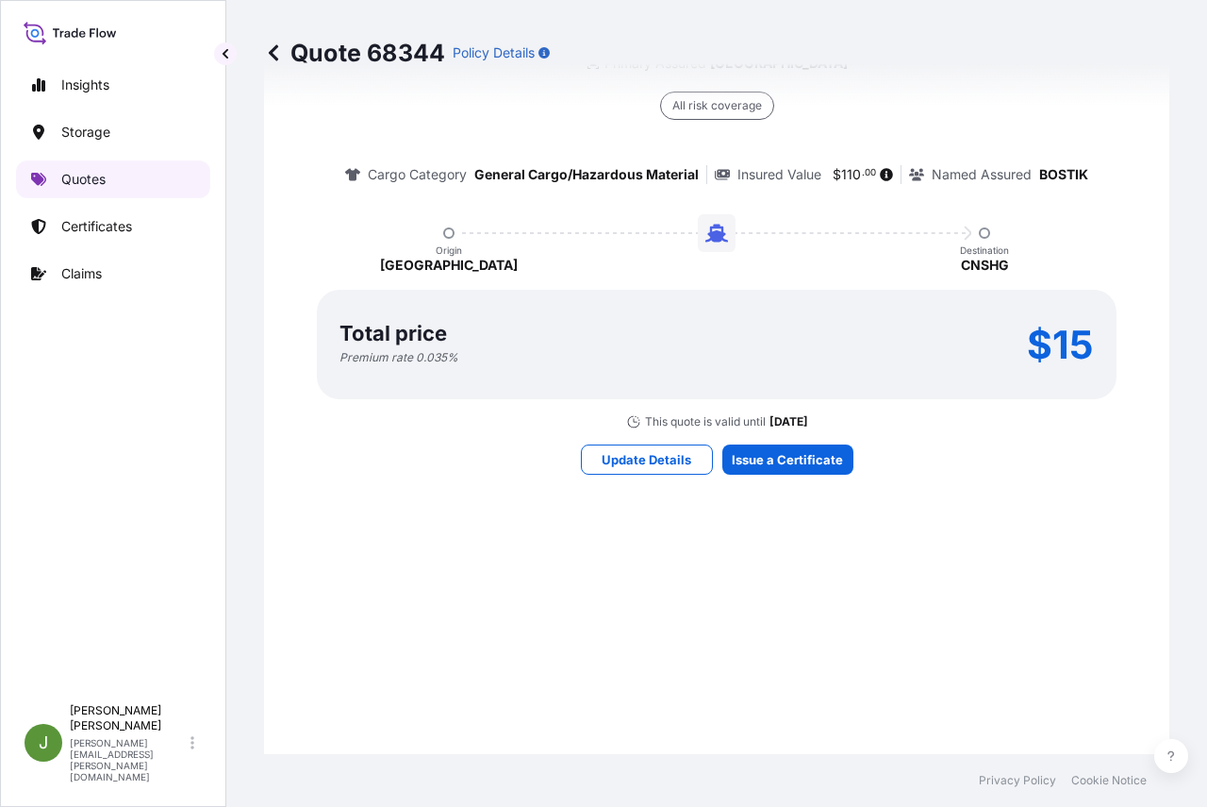
click at [104, 175] on p "Quotes" at bounding box center [83, 179] width 44 height 19
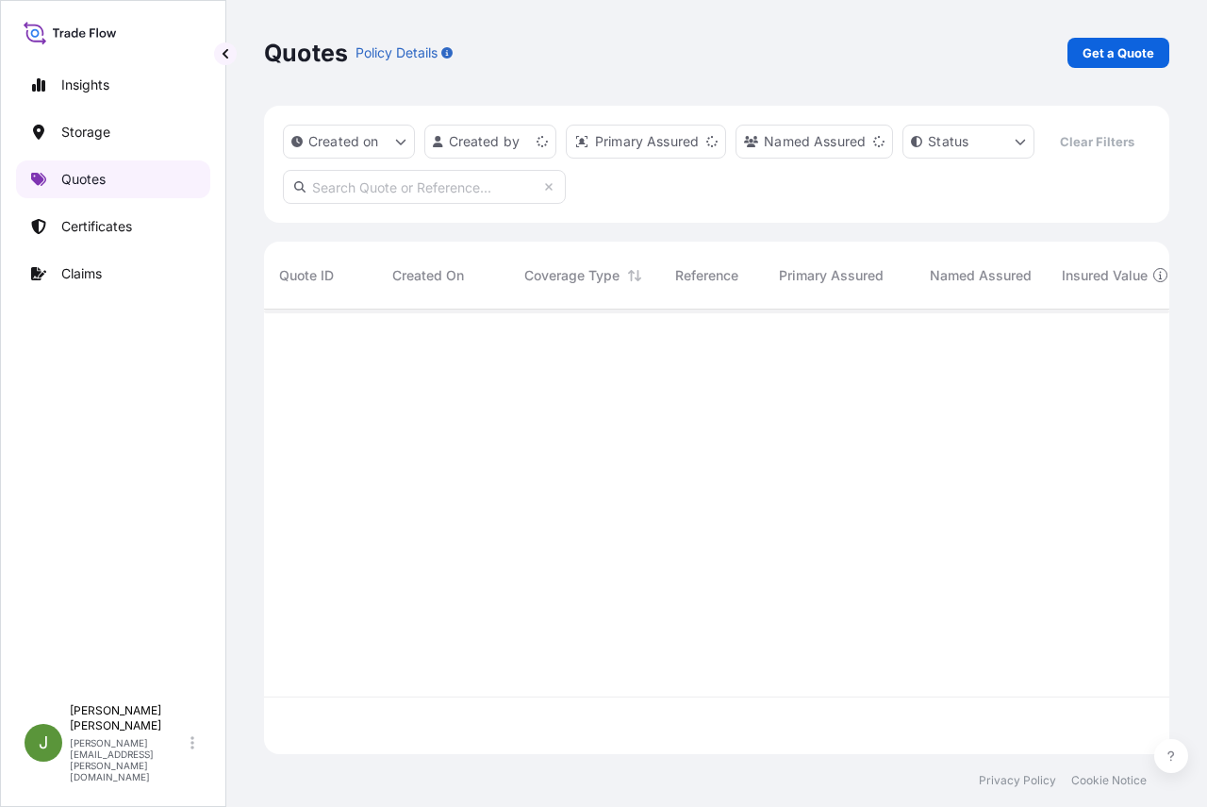
scroll to position [401, 891]
click at [1122, 55] on p "Get a Quote" at bounding box center [1119, 52] width 72 height 19
select select "Water"
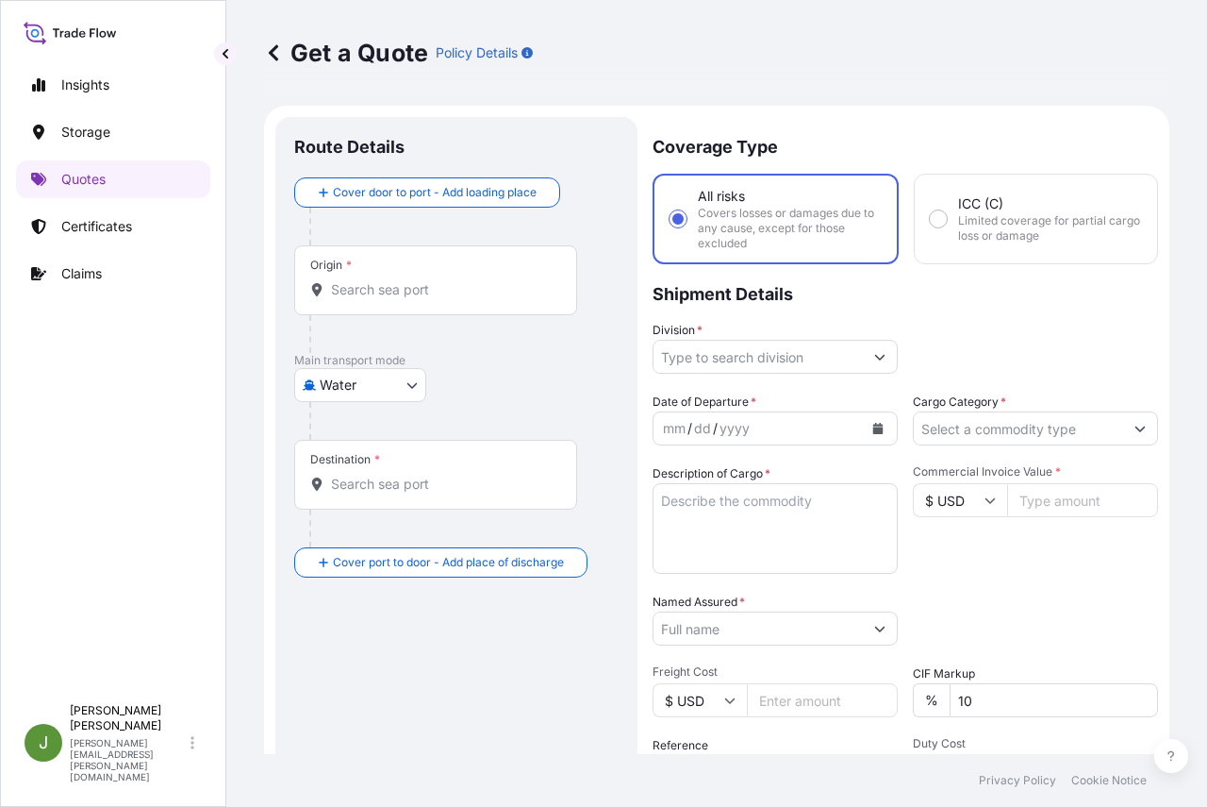
scroll to position [30, 0]
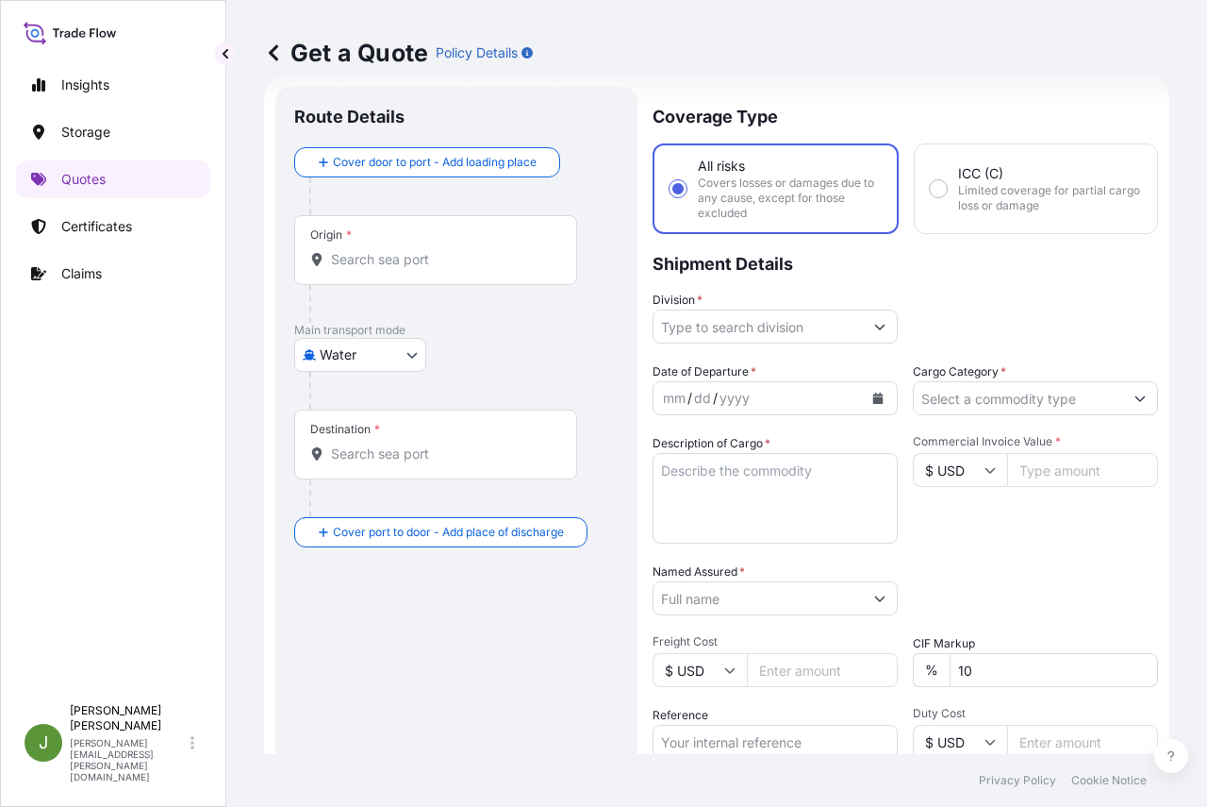
click at [750, 324] on input "Division *" at bounding box center [758, 326] width 209 height 34
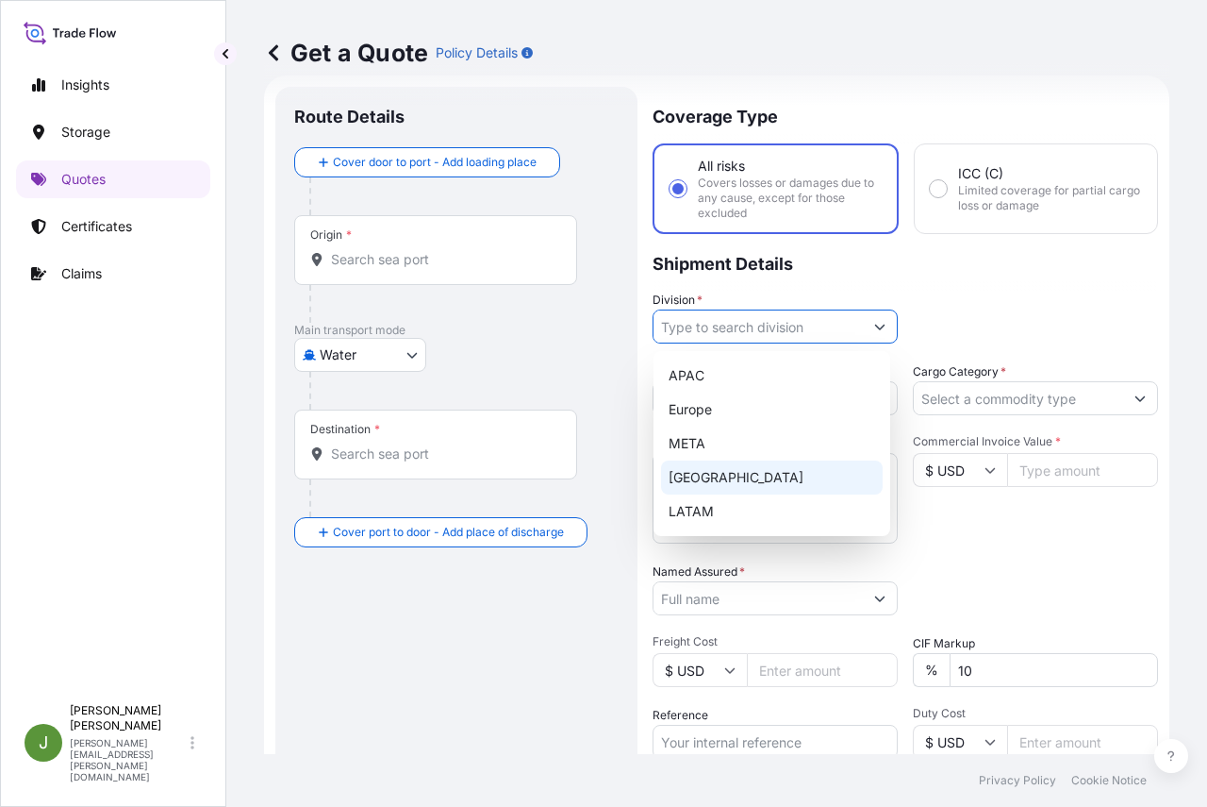
click at [732, 474] on div "[GEOGRAPHIC_DATA]" at bounding box center [772, 477] width 222 height 34
type input "[GEOGRAPHIC_DATA]"
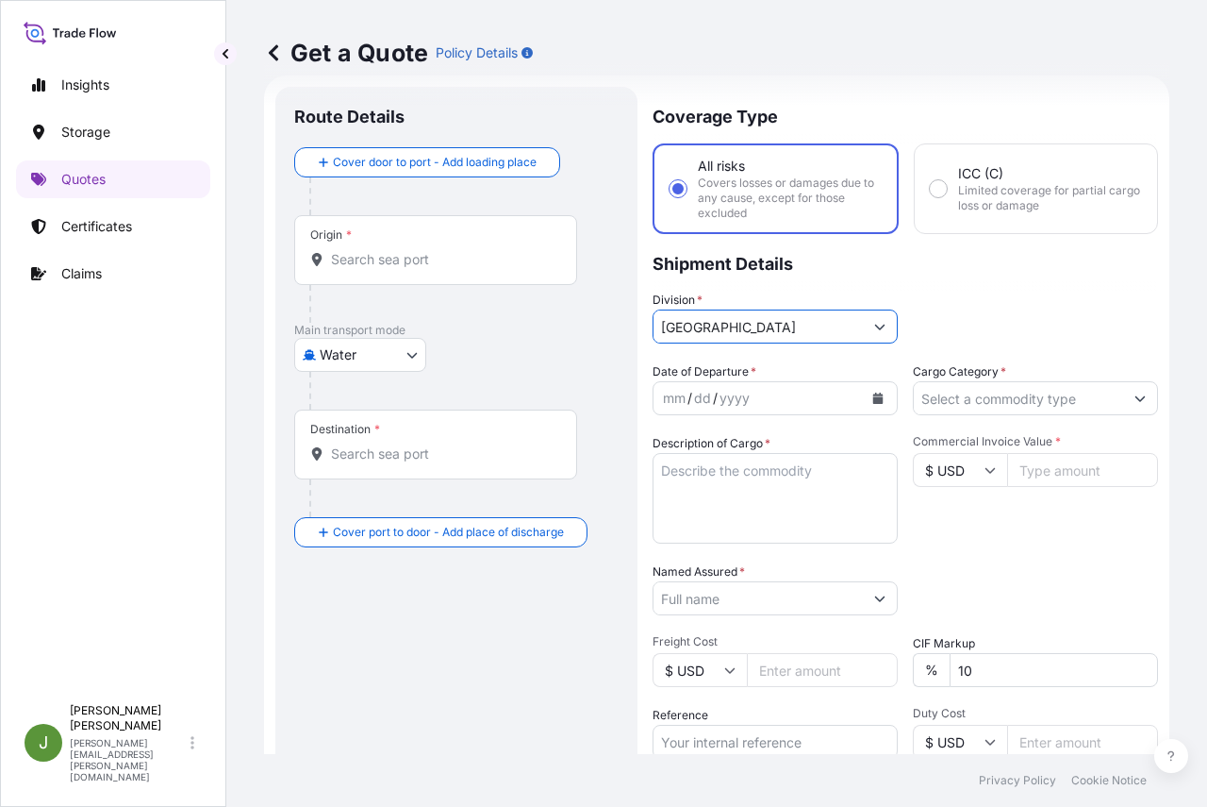
scroll to position [258, 0]
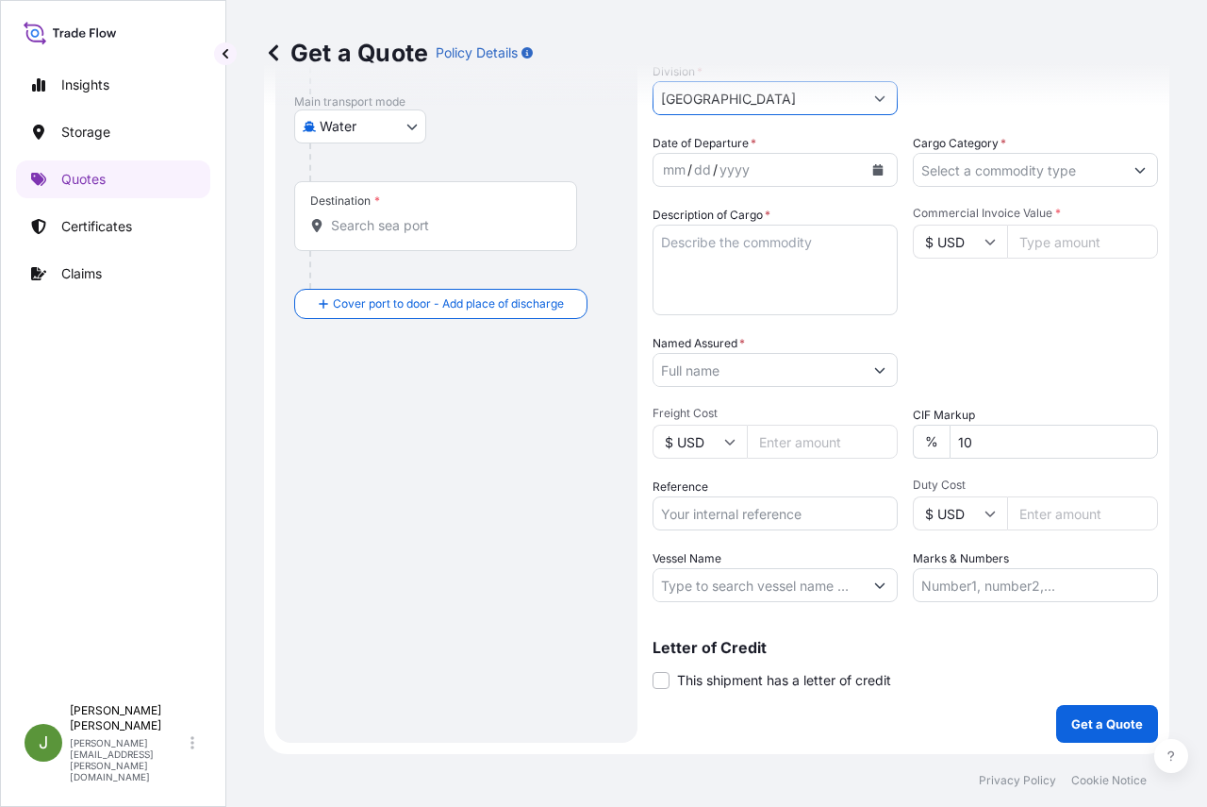
click at [743, 506] on input "Reference" at bounding box center [775, 513] width 245 height 34
paste input "US10020853278"
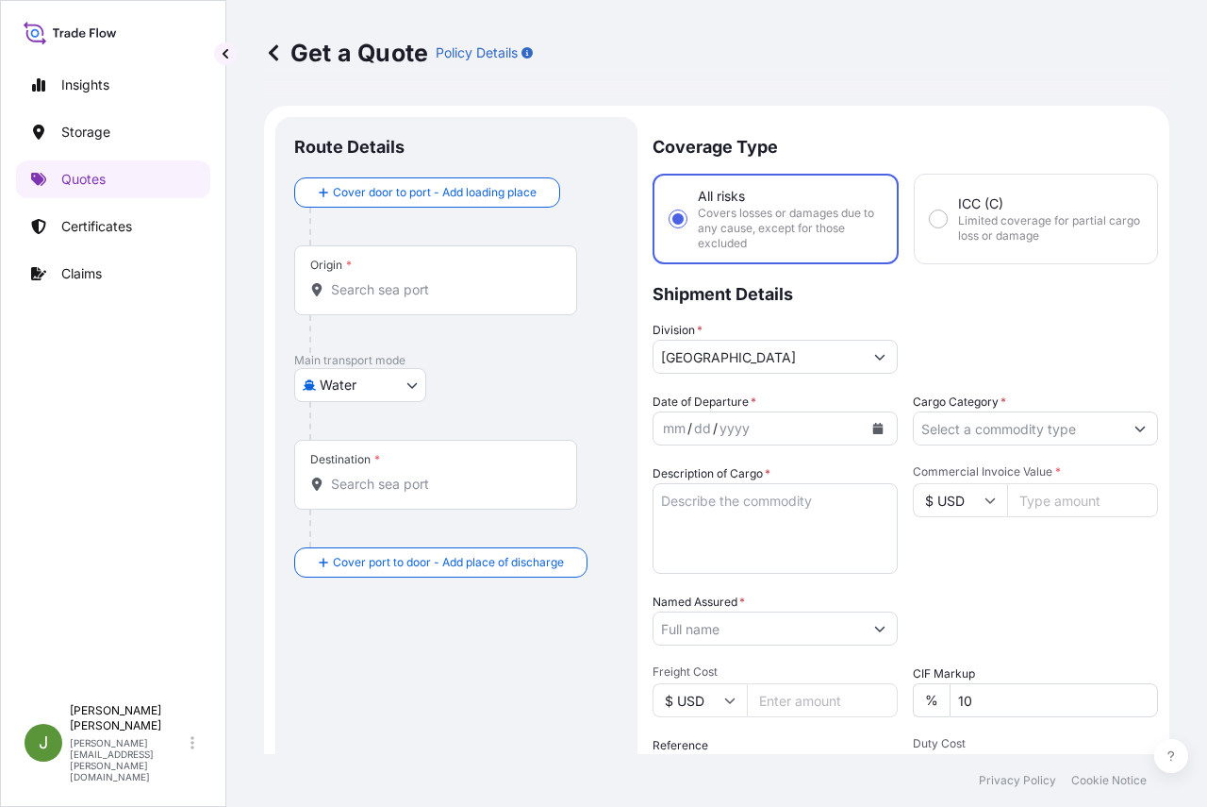
type input "US10020853278"
click at [874, 427] on icon "Calendar" at bounding box center [879, 428] width 10 height 11
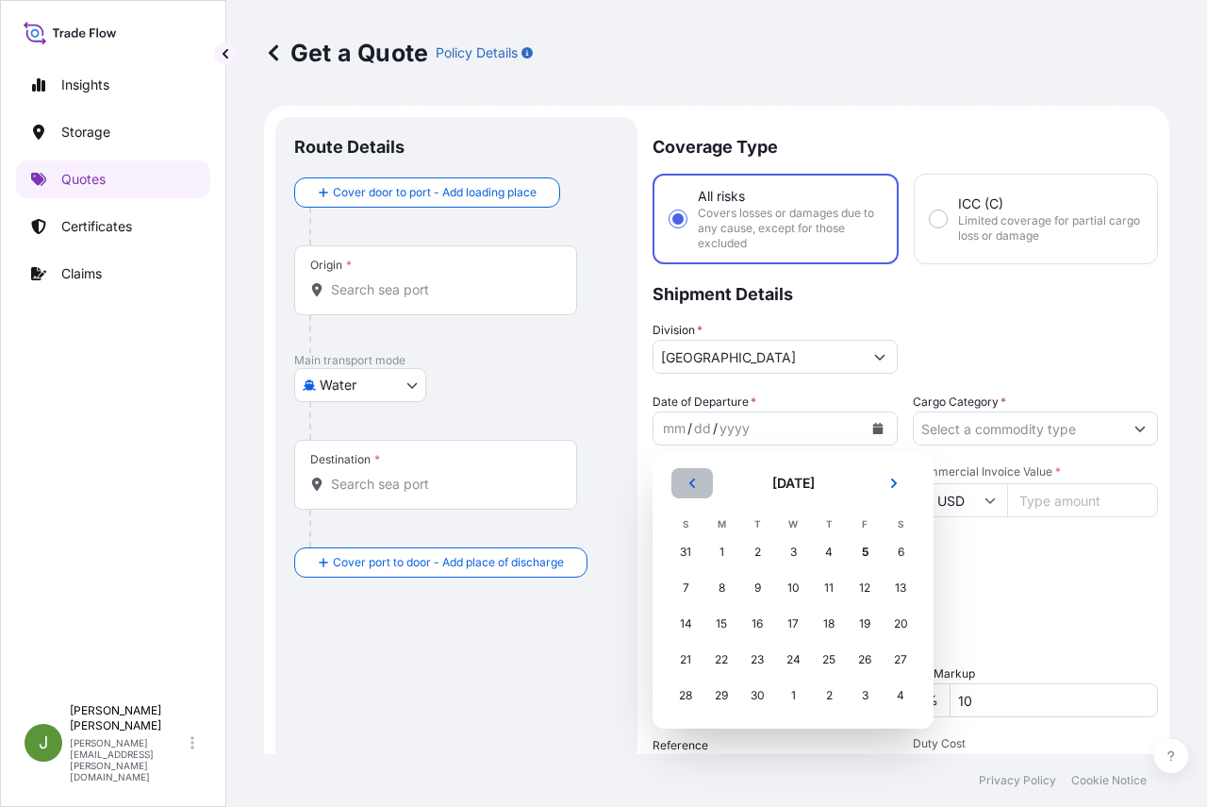
click at [693, 482] on icon "Previous" at bounding box center [692, 482] width 11 height 11
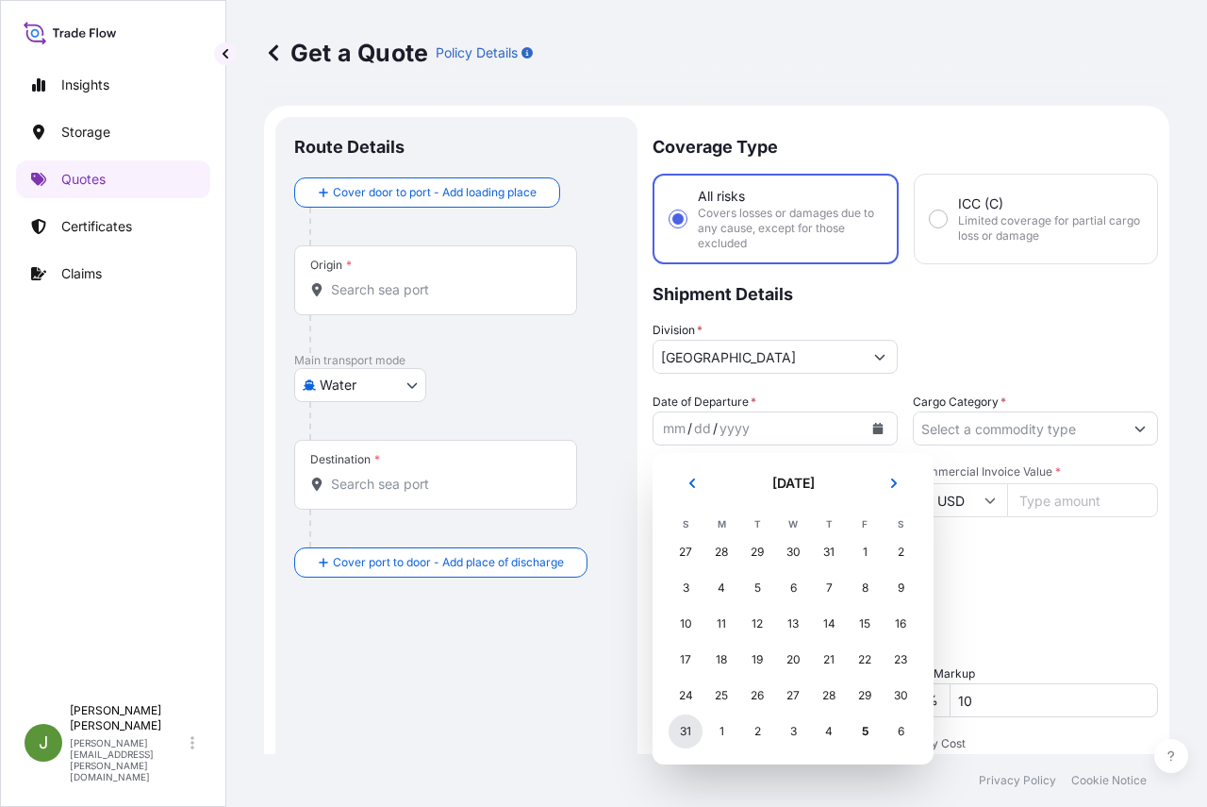
click at [693, 731] on div "31" at bounding box center [686, 731] width 34 height 34
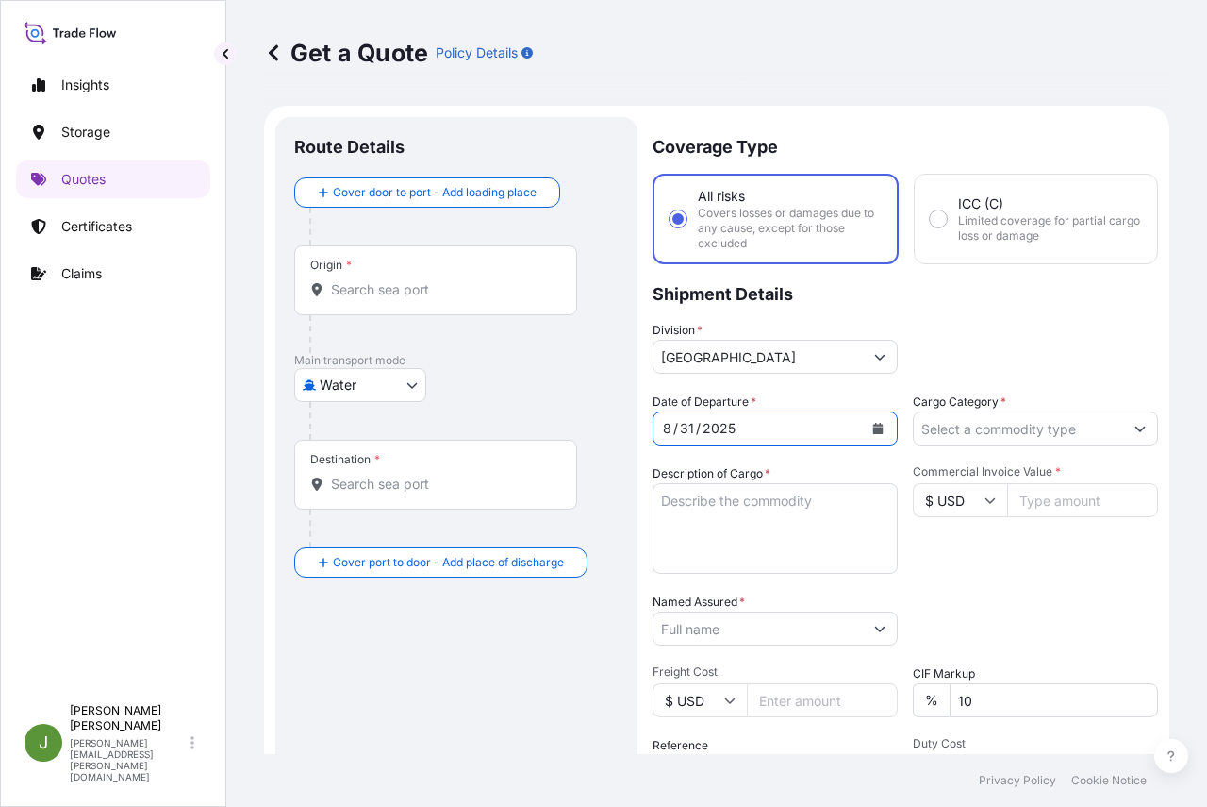
click at [1057, 430] on input "Cargo Category *" at bounding box center [1018, 428] width 209 height 34
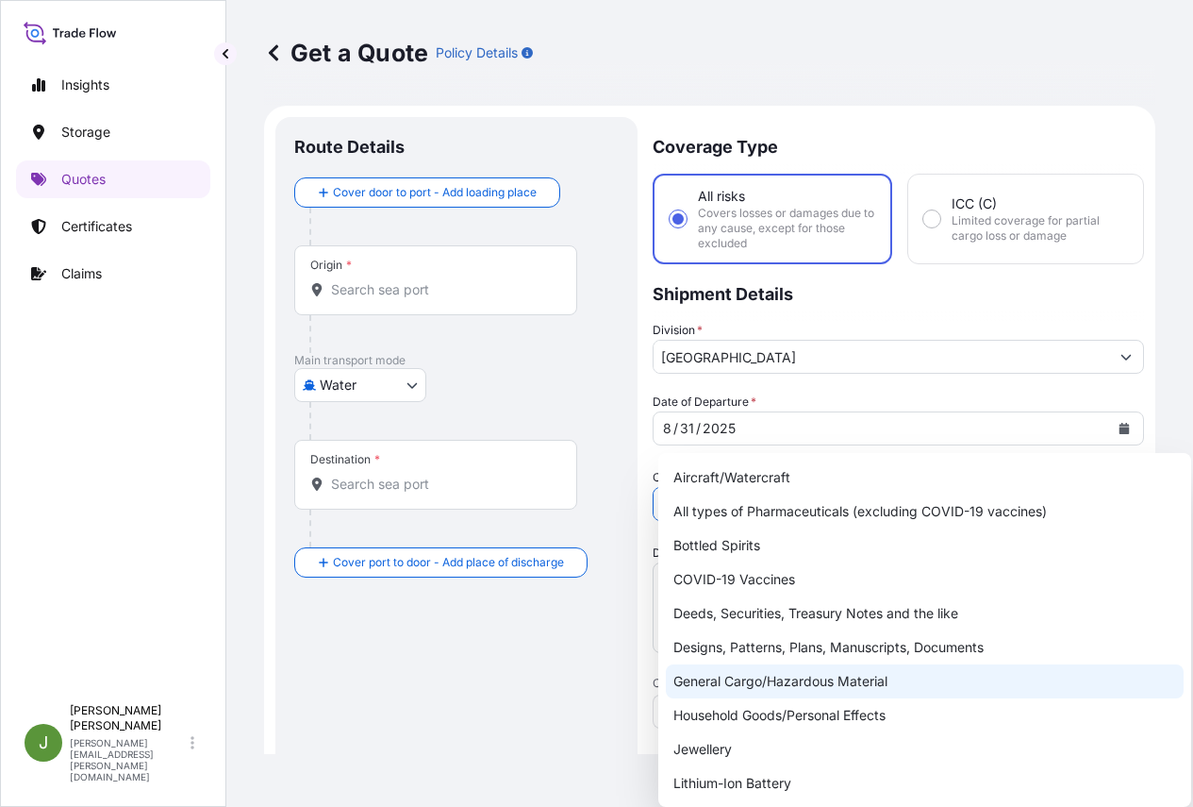
click at [803, 684] on div "General Cargo/Hazardous Material" at bounding box center [925, 681] width 518 height 34
type input "General Cargo/Hazardous Material"
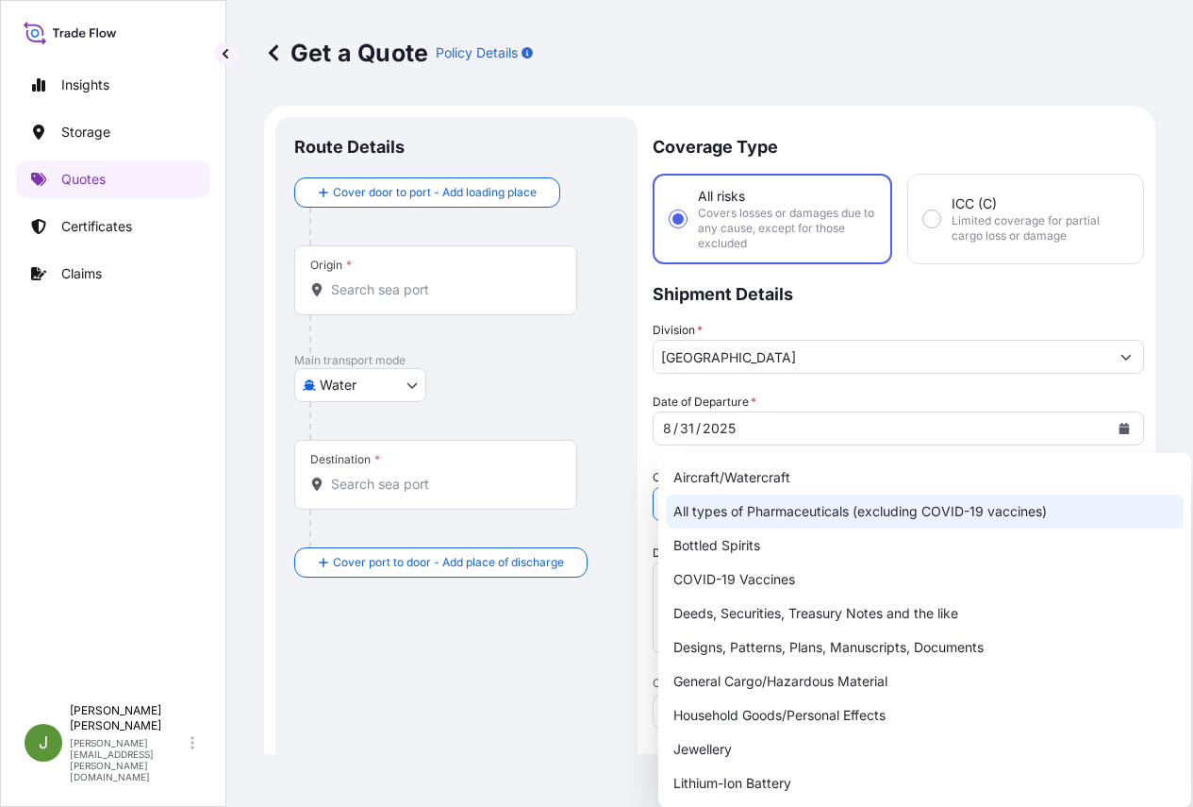
click at [495, 665] on div "Route Details Cover door to port - Add loading place Place of loading Road / [G…" at bounding box center [456, 768] width 325 height 1265
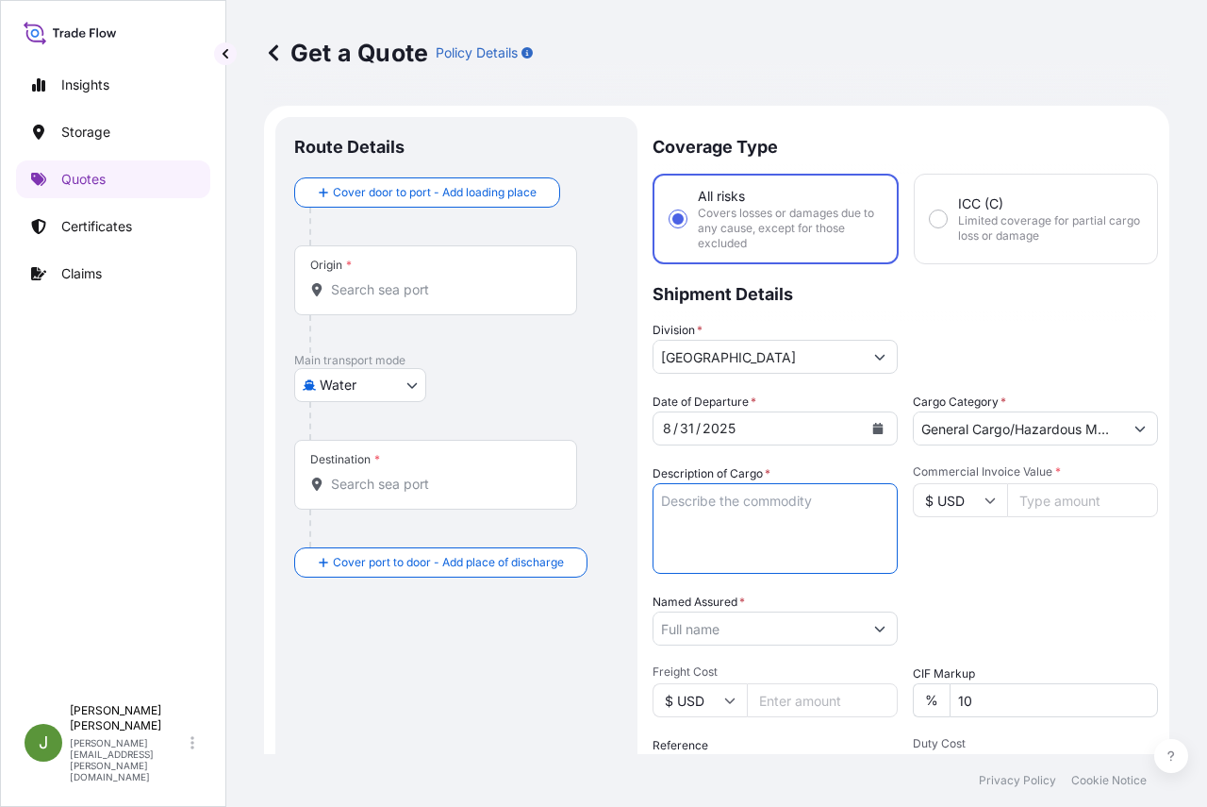
click at [732, 523] on textarea "Description of Cargo *" at bounding box center [775, 528] width 245 height 91
paste textarea "70 DRUMS LOADED INTO 1 40' CONTAINER(S) AROSET 951000 ADHESIVE D181KG UN1133 , …"
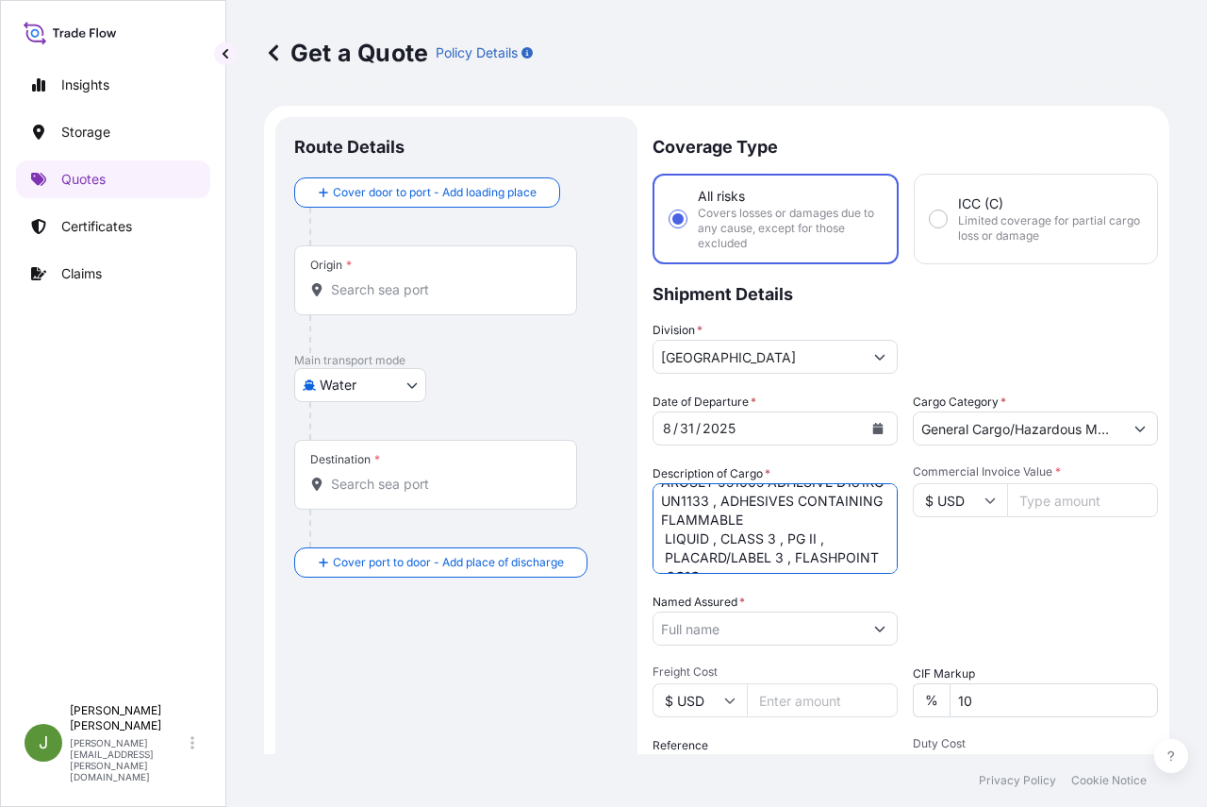
scroll to position [530, 0]
type textarea "70 DRUMS LOADED INTO 1 40' CONTAINER(S) AROSET 951000 ADHESIVE D181KG UN1133 , …"
click at [450, 666] on div "Route Details Cover door to port - Add loading place Place of loading Road / [G…" at bounding box center [456, 559] width 325 height 846
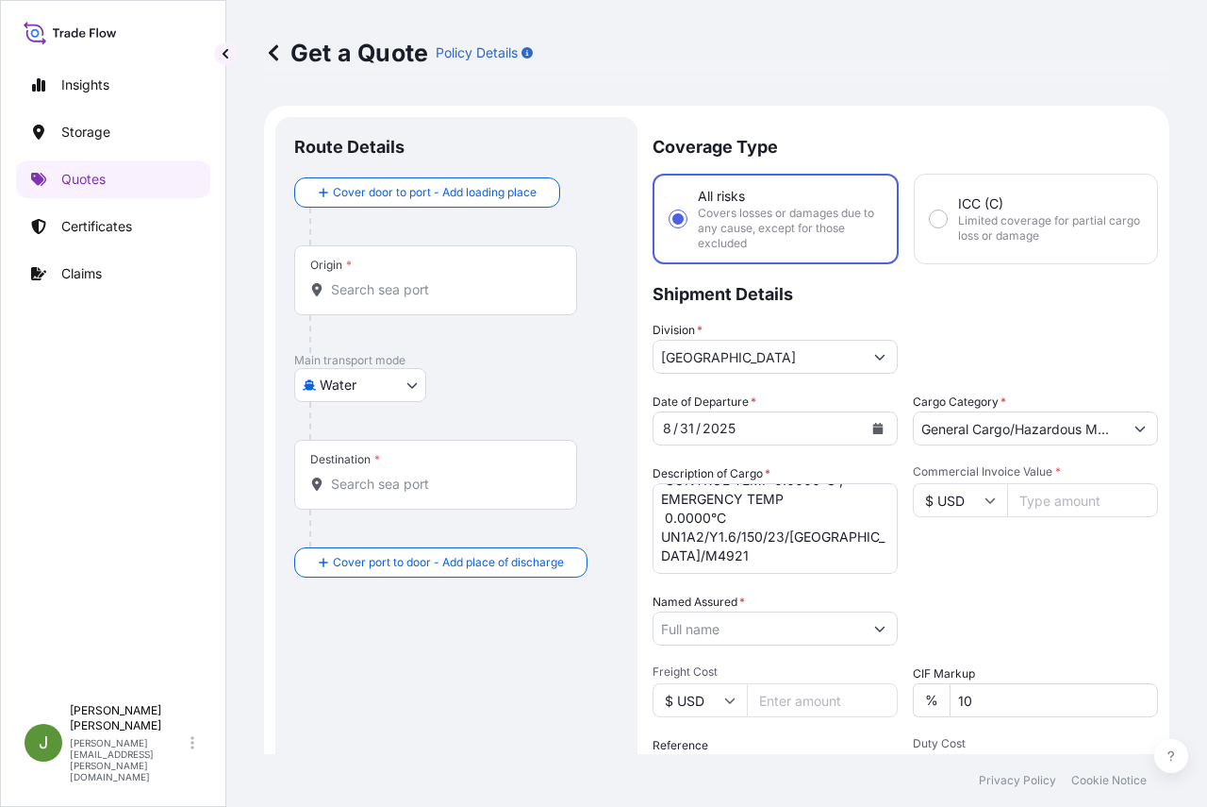
click at [1039, 501] on input "Commercial Invoice Value *" at bounding box center [1082, 500] width 151 height 34
paste input "85458.24"
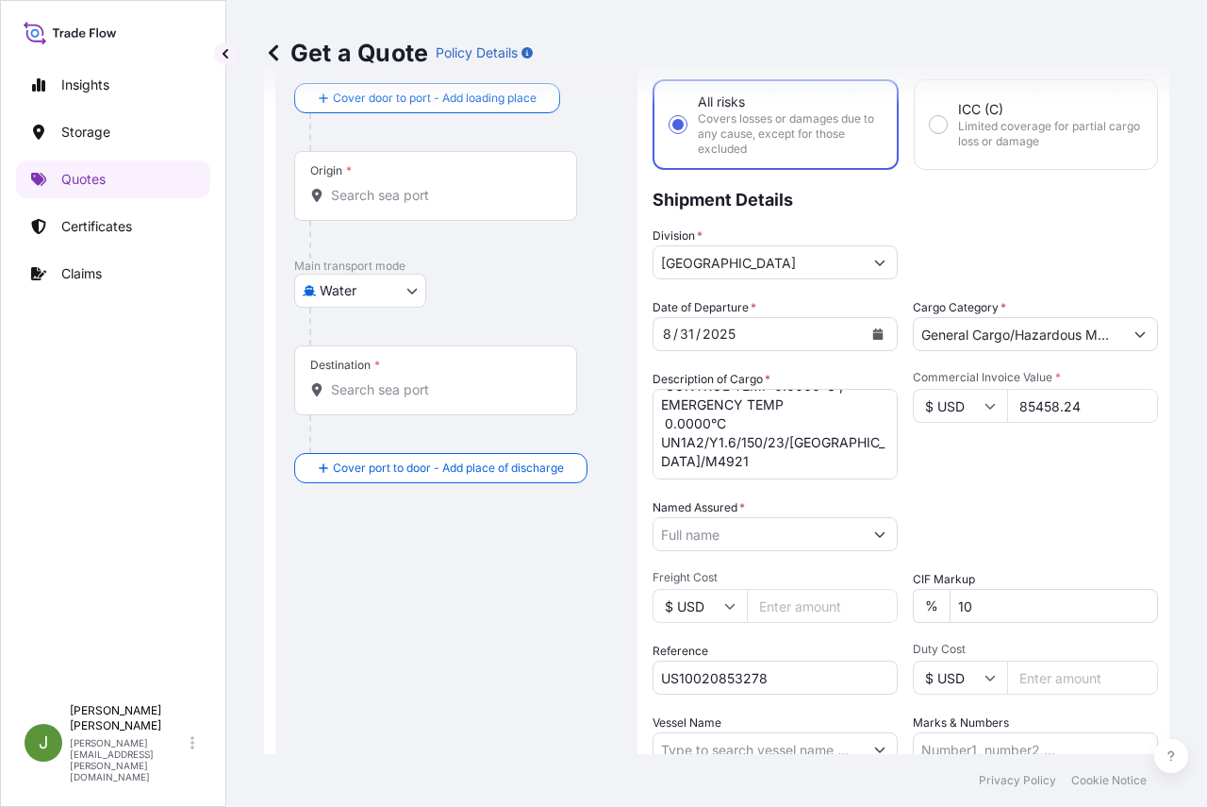
type input "85458.24"
click at [734, 529] on input "Named Assured *" at bounding box center [758, 534] width 209 height 34
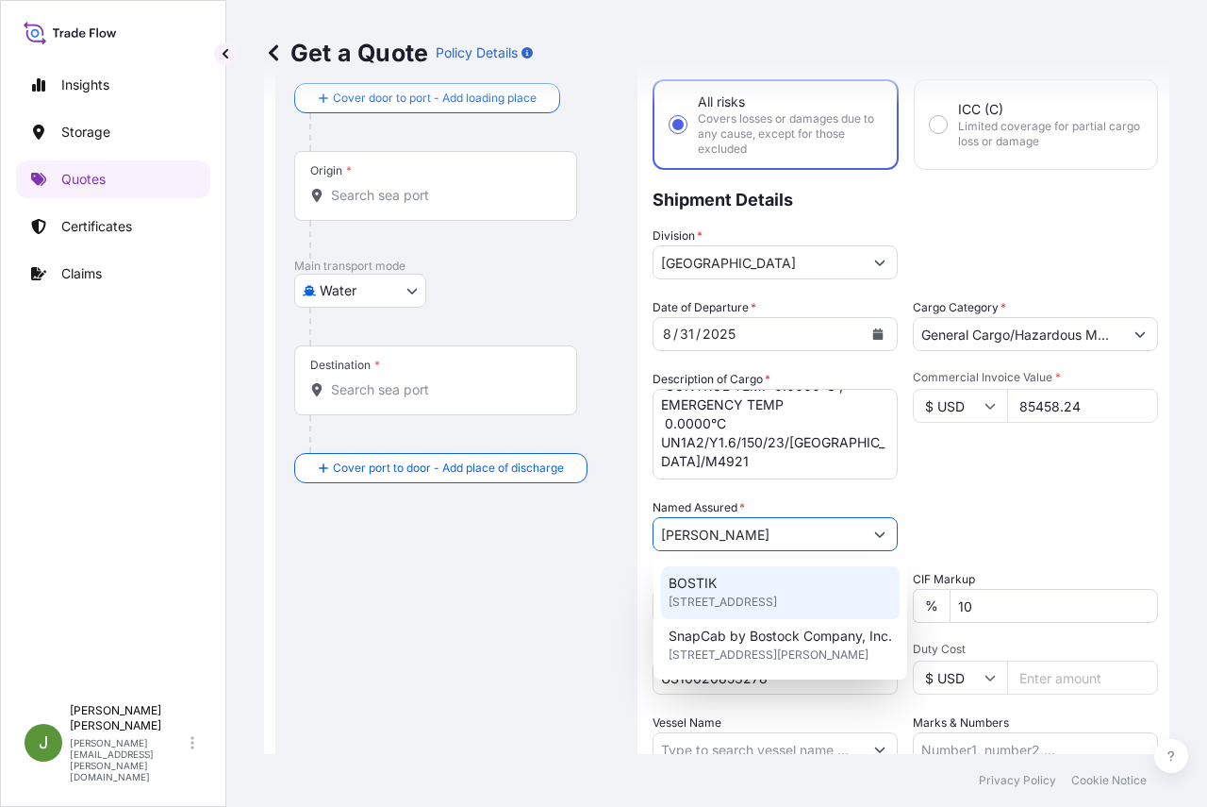
click at [712, 595] on span "[STREET_ADDRESS]" at bounding box center [723, 601] width 108 height 19
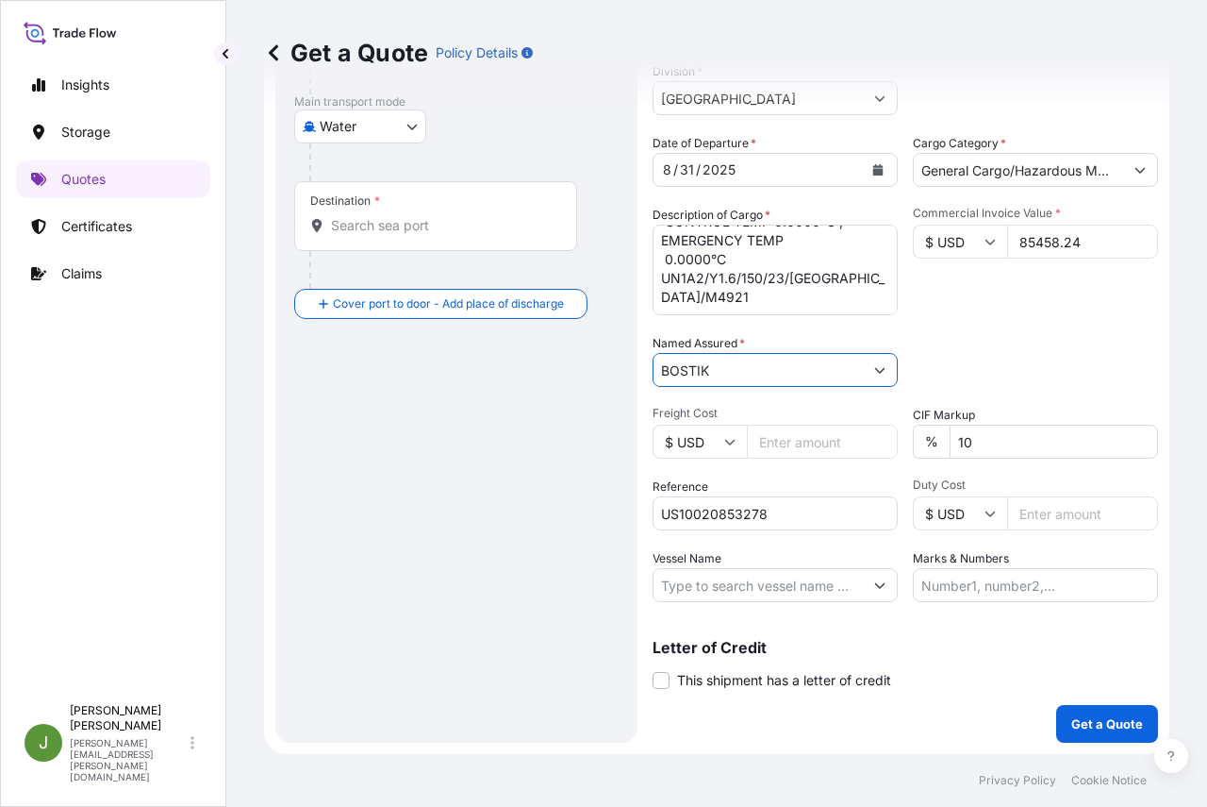
scroll to position [0, 0]
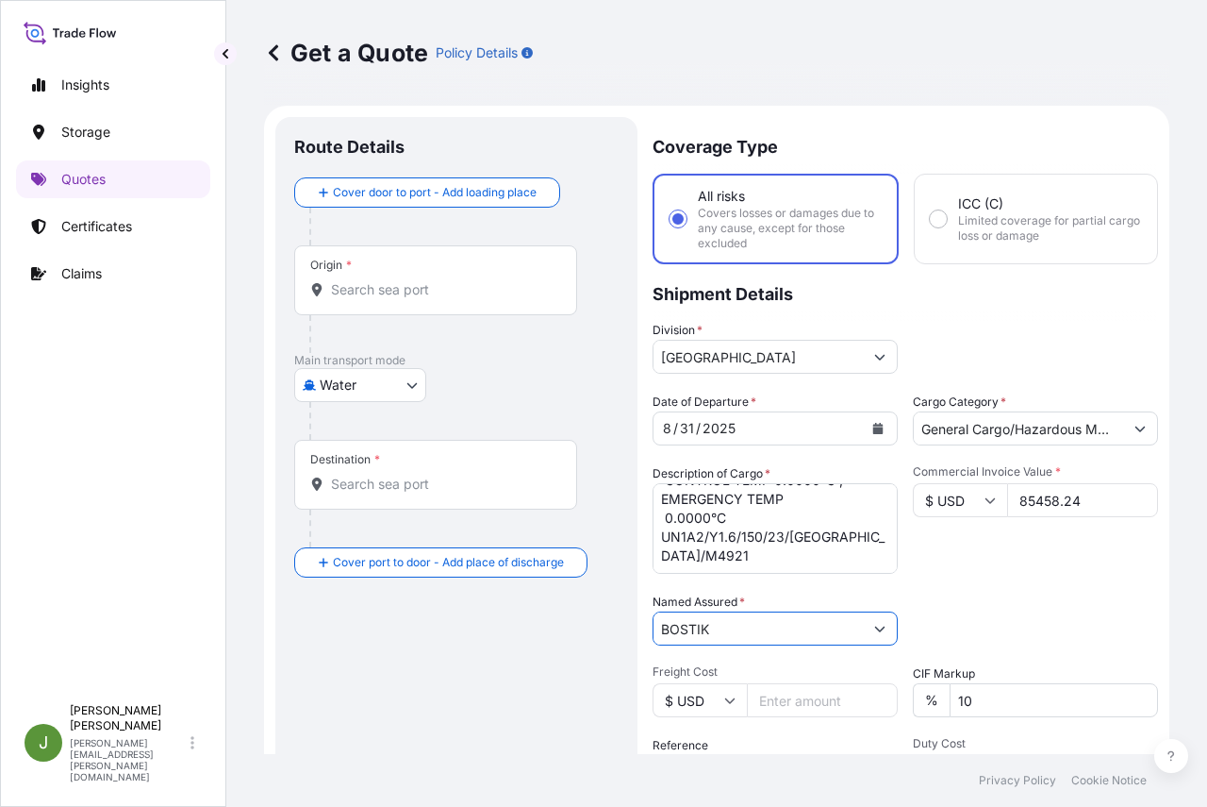
type input "BOSTIK"
click at [362, 299] on div "Origin *" at bounding box center [435, 280] width 283 height 70
click at [362, 299] on input "Origin *" at bounding box center [442, 289] width 223 height 19
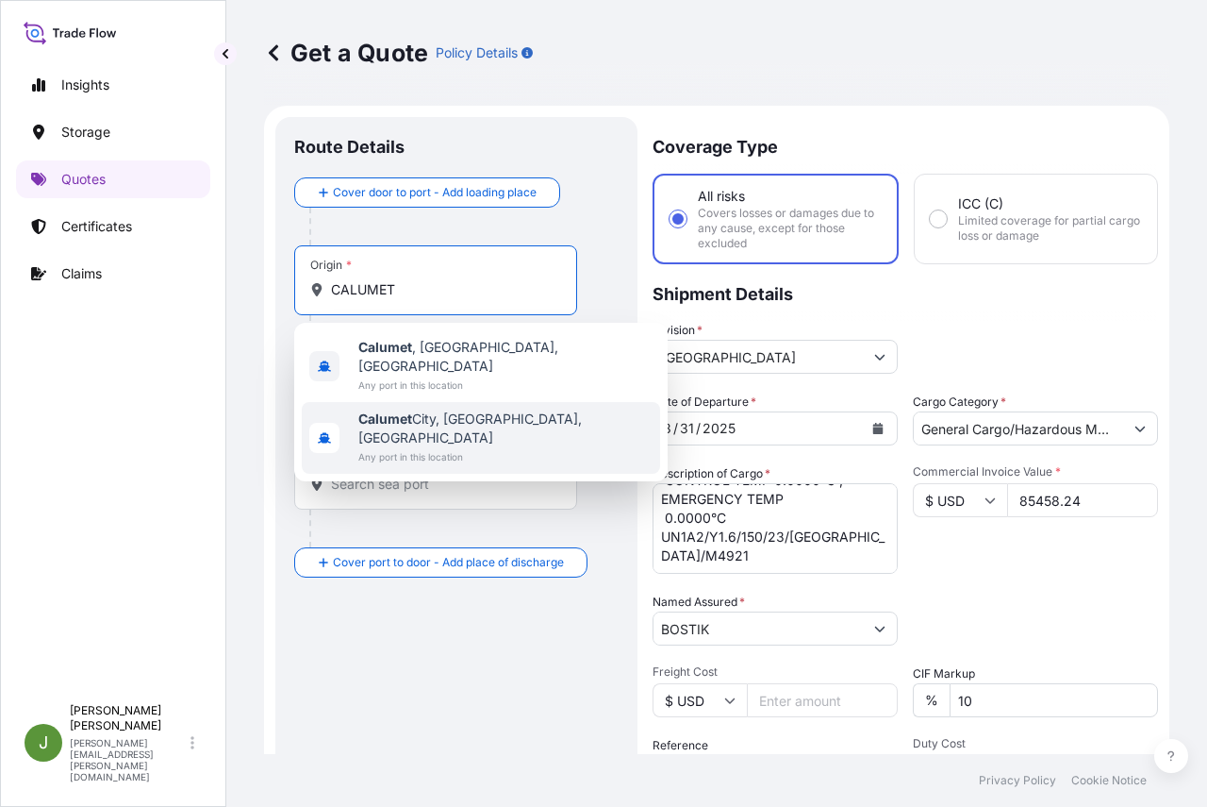
click at [417, 409] on span "[GEOGRAPHIC_DATA], [GEOGRAPHIC_DATA], [GEOGRAPHIC_DATA]" at bounding box center [505, 428] width 294 height 38
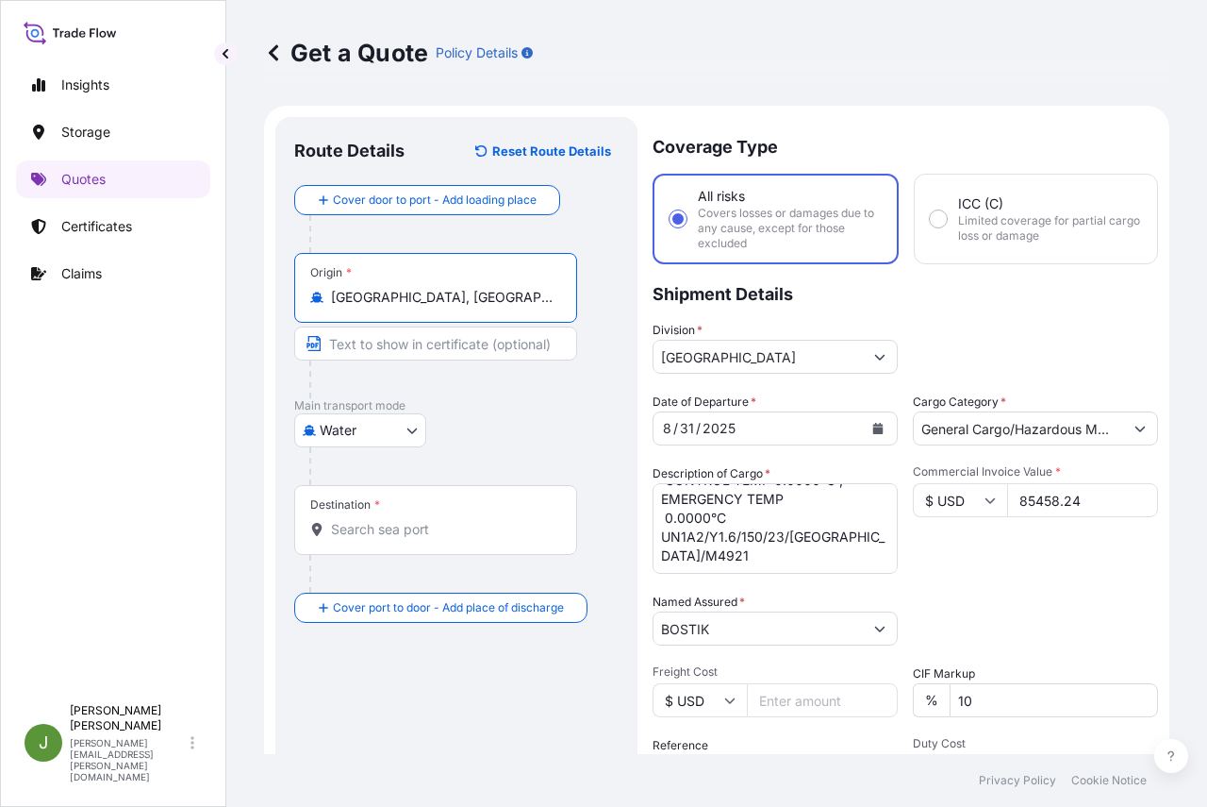
type input "[GEOGRAPHIC_DATA], [GEOGRAPHIC_DATA], [GEOGRAPHIC_DATA]"
click at [366, 526] on input "Destination *" at bounding box center [442, 529] width 223 height 19
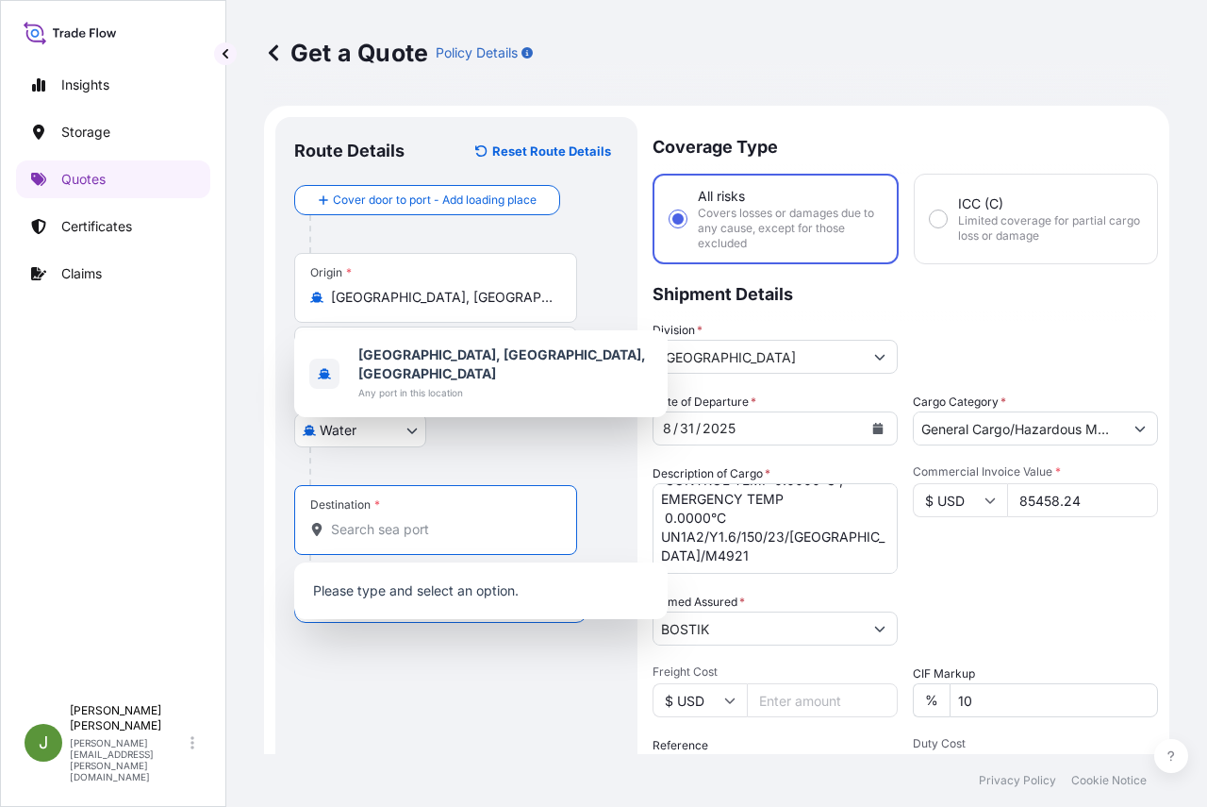
paste input "CNSHA"
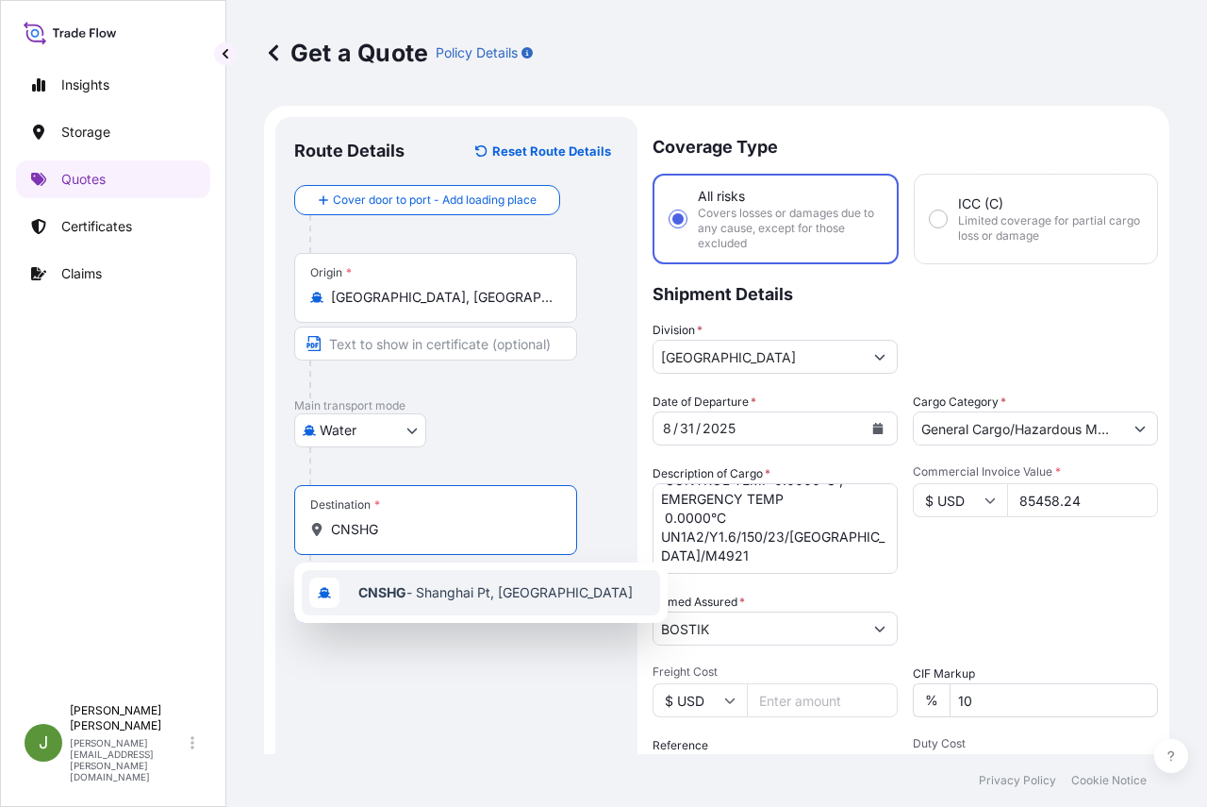
click at [451, 595] on span "CNSHG - [GEOGRAPHIC_DATA] Pt, [GEOGRAPHIC_DATA]" at bounding box center [495, 592] width 275 height 19
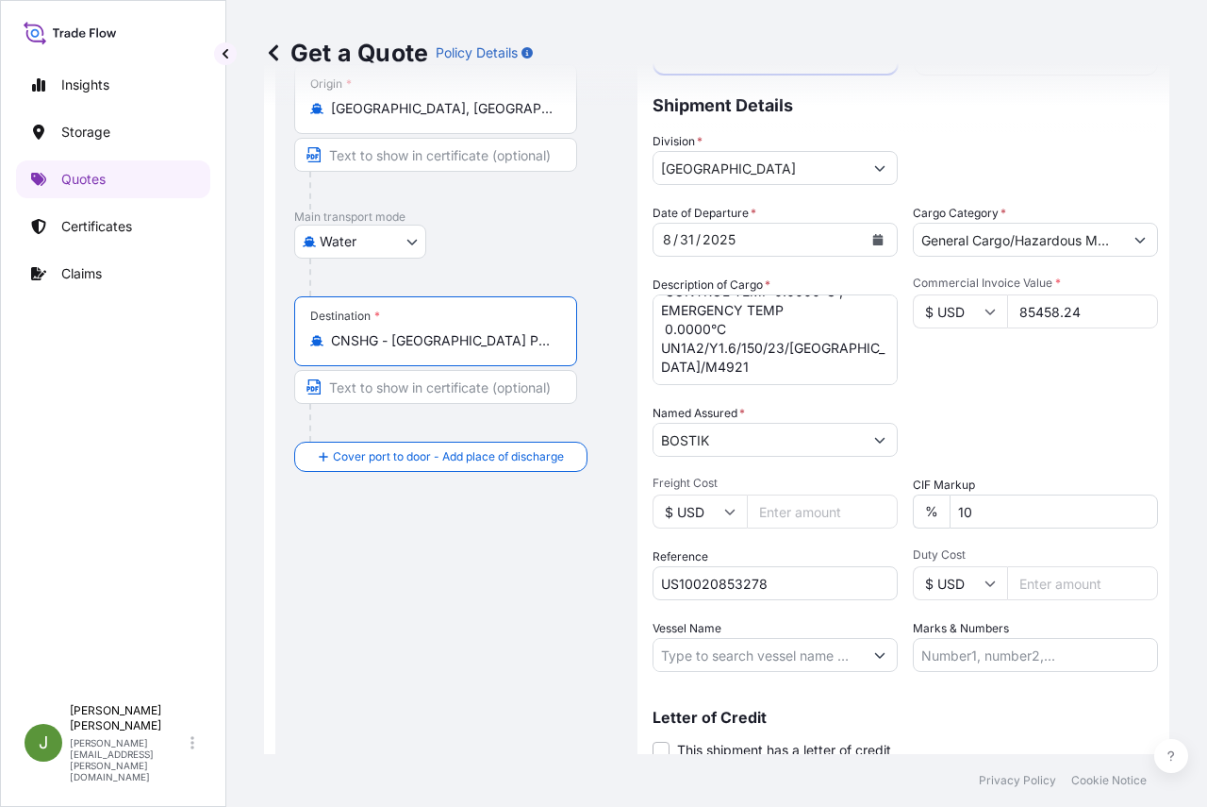
scroll to position [258, 0]
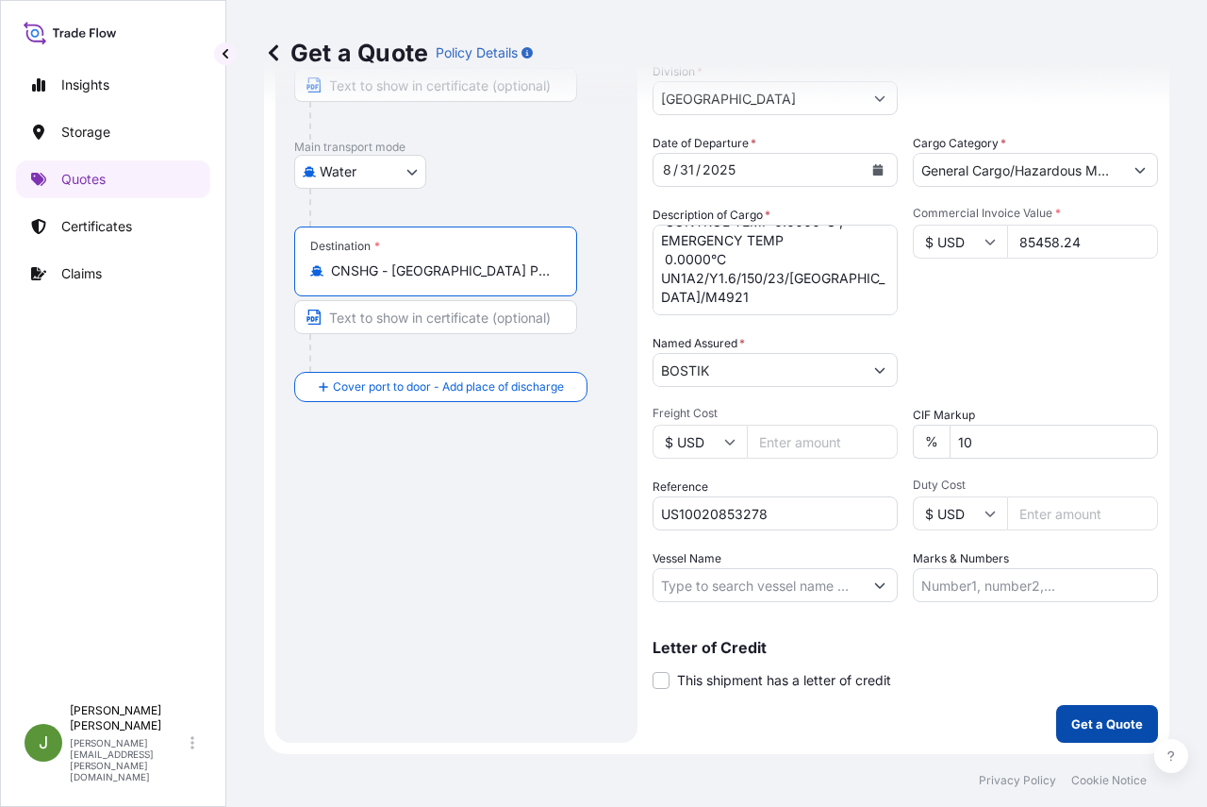
type input "CNSHG - [GEOGRAPHIC_DATA] Pt, [GEOGRAPHIC_DATA]"
click at [1090, 720] on p "Get a Quote" at bounding box center [1108, 723] width 72 height 19
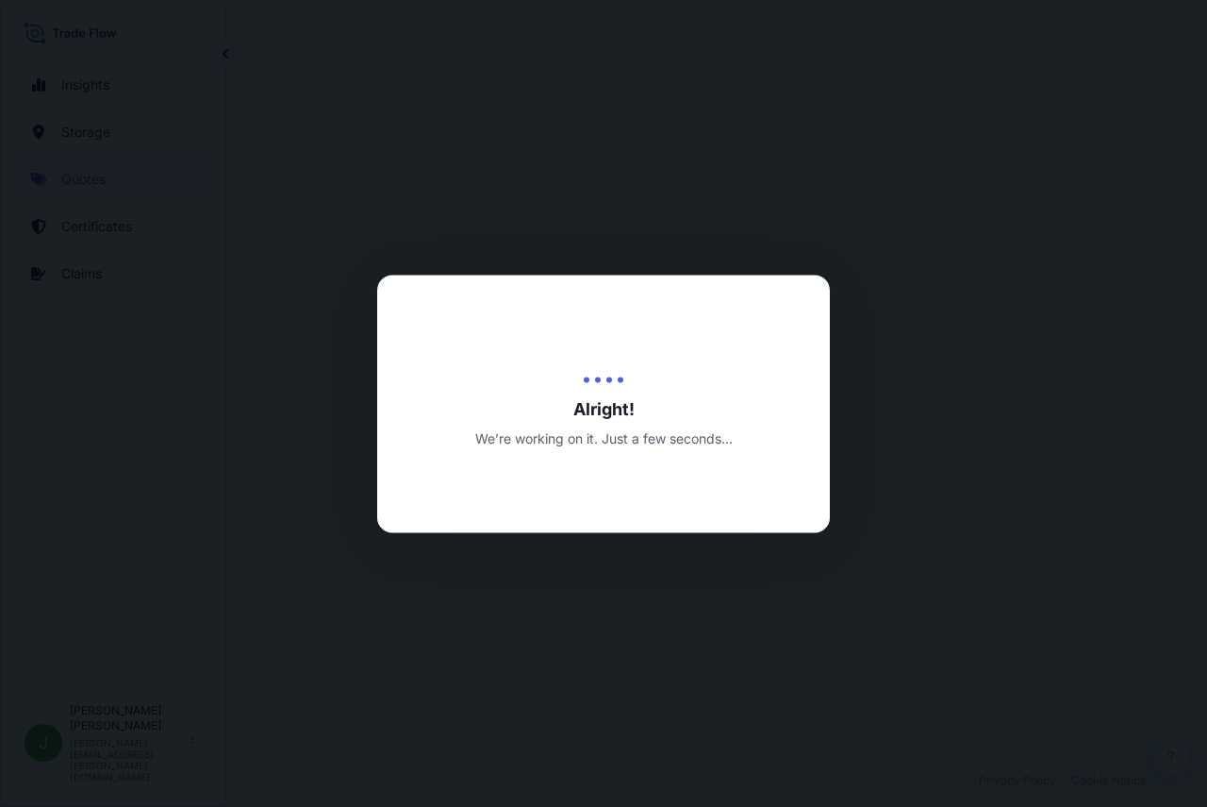
select select "Water"
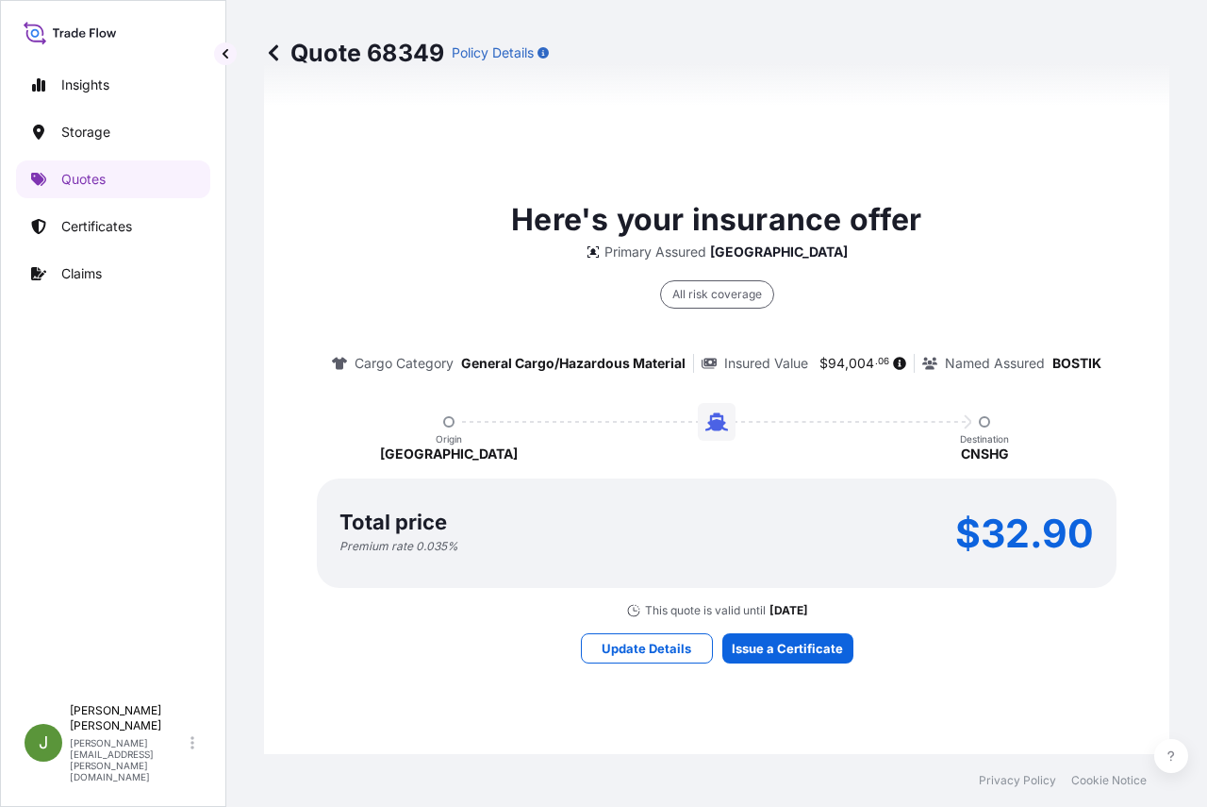
scroll to position [1408, 0]
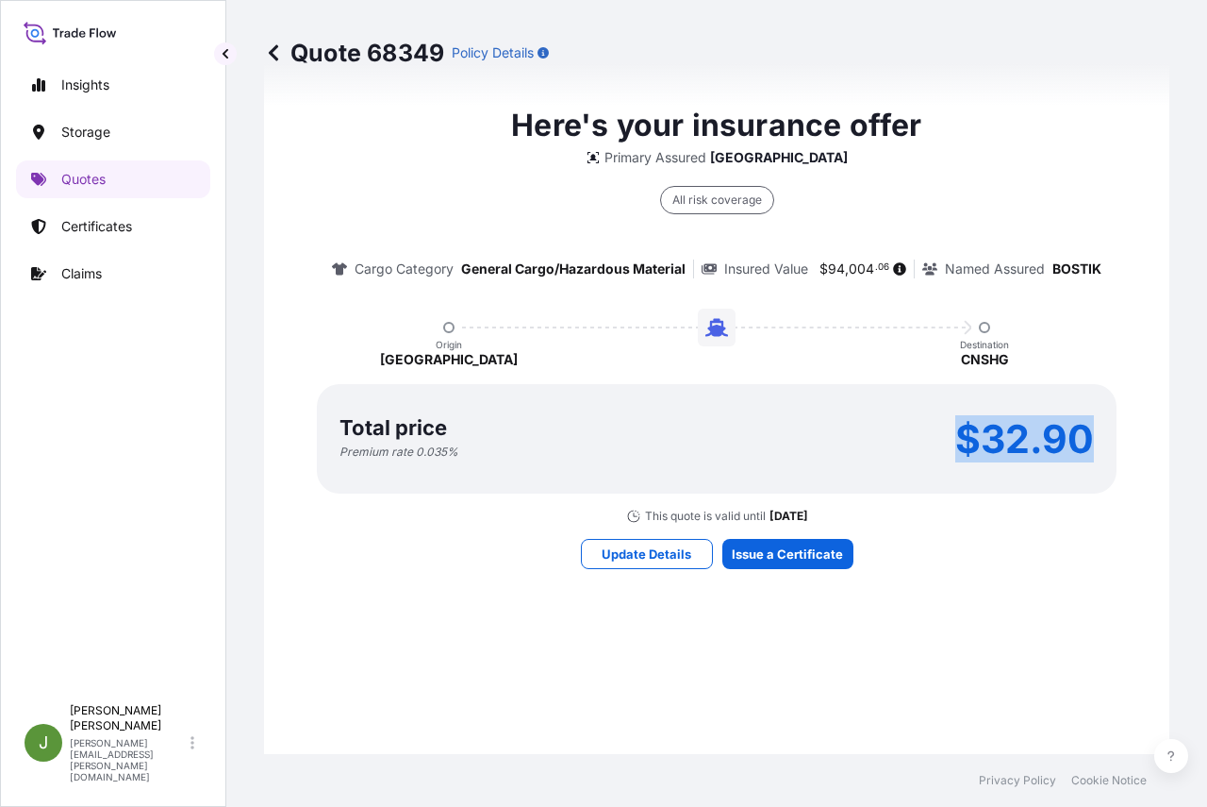
drag, startPoint x: 956, startPoint y: 432, endPoint x: 1081, endPoint y: 436, distance: 125.5
click at [1081, 436] on p "$32.90" at bounding box center [1025, 439] width 139 height 30
copy p "$32.90"
click at [1058, 589] on div "Here's your insurance offer Primary Assured York All risk coverage Cargo Catego…" at bounding box center [717, 335] width 853 height 1373
